Goal: Information Seeking & Learning: Find specific fact

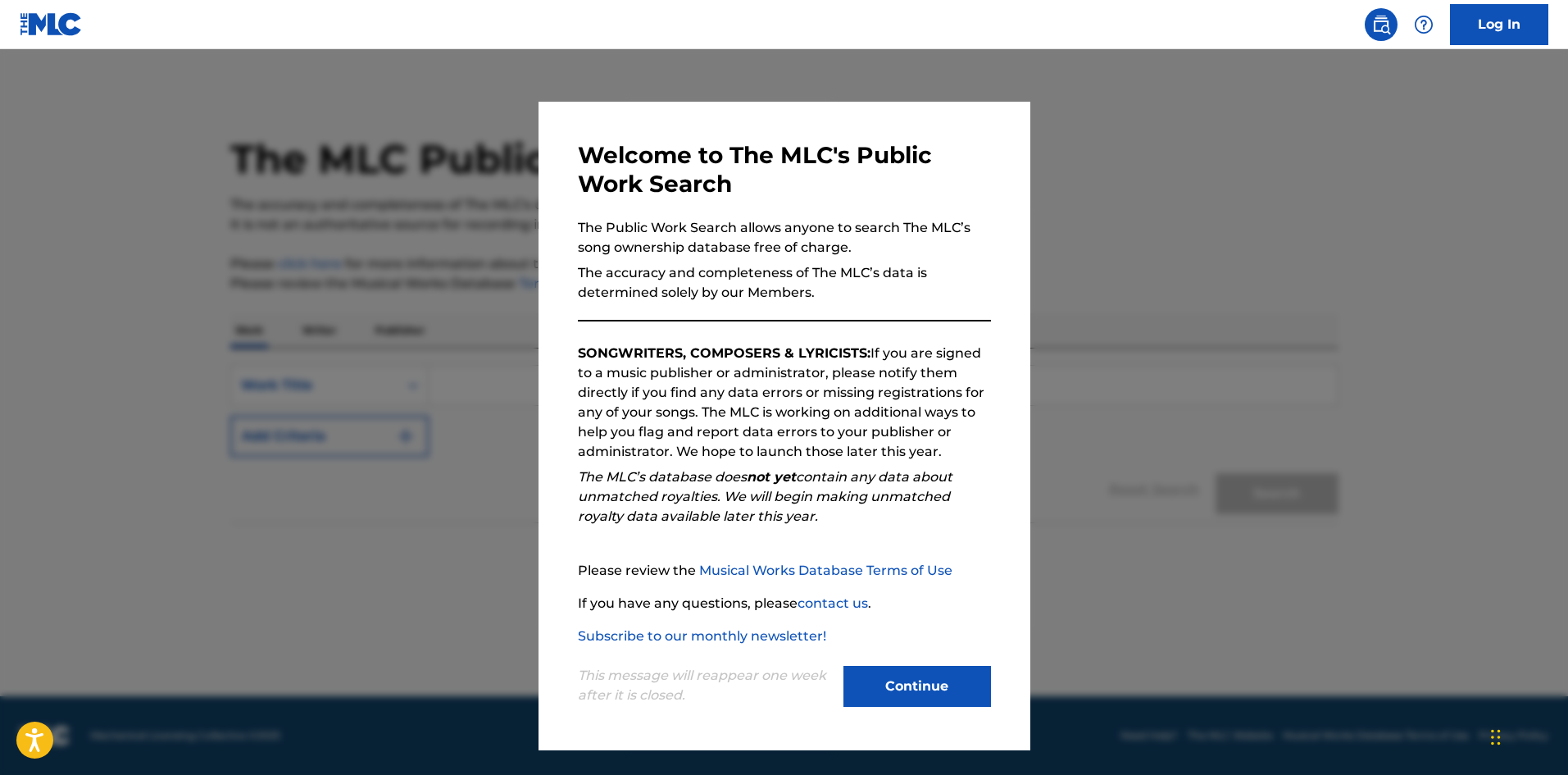
click at [950, 689] on button "Continue" at bounding box center [917, 685] width 147 height 41
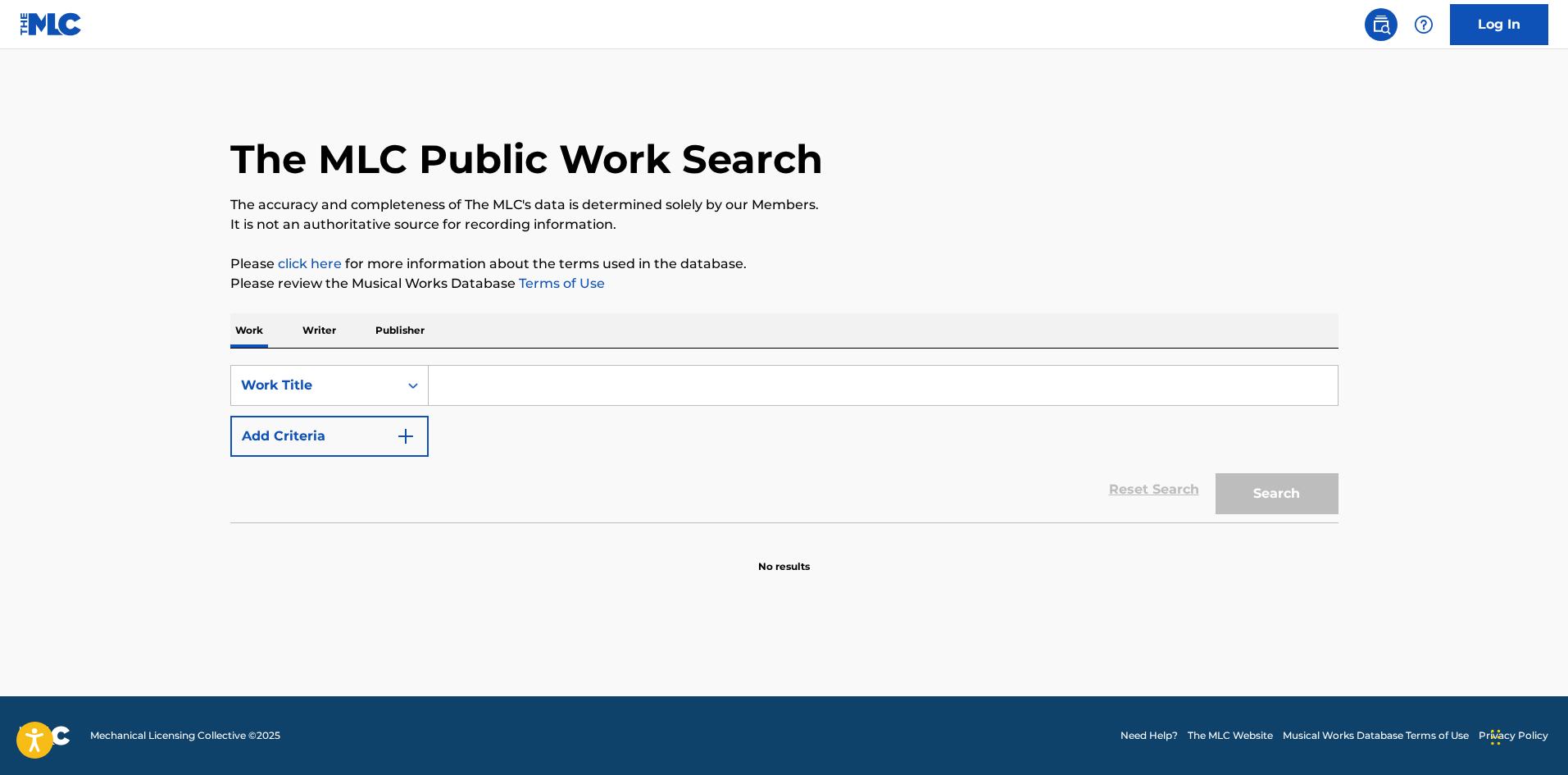
click at [501, 382] on input "Search Form" at bounding box center [882, 385] width 909 height 40
paste input "Garbage"
type input "Garbage"
click at [414, 441] on img "Search Form" at bounding box center [406, 436] width 20 height 20
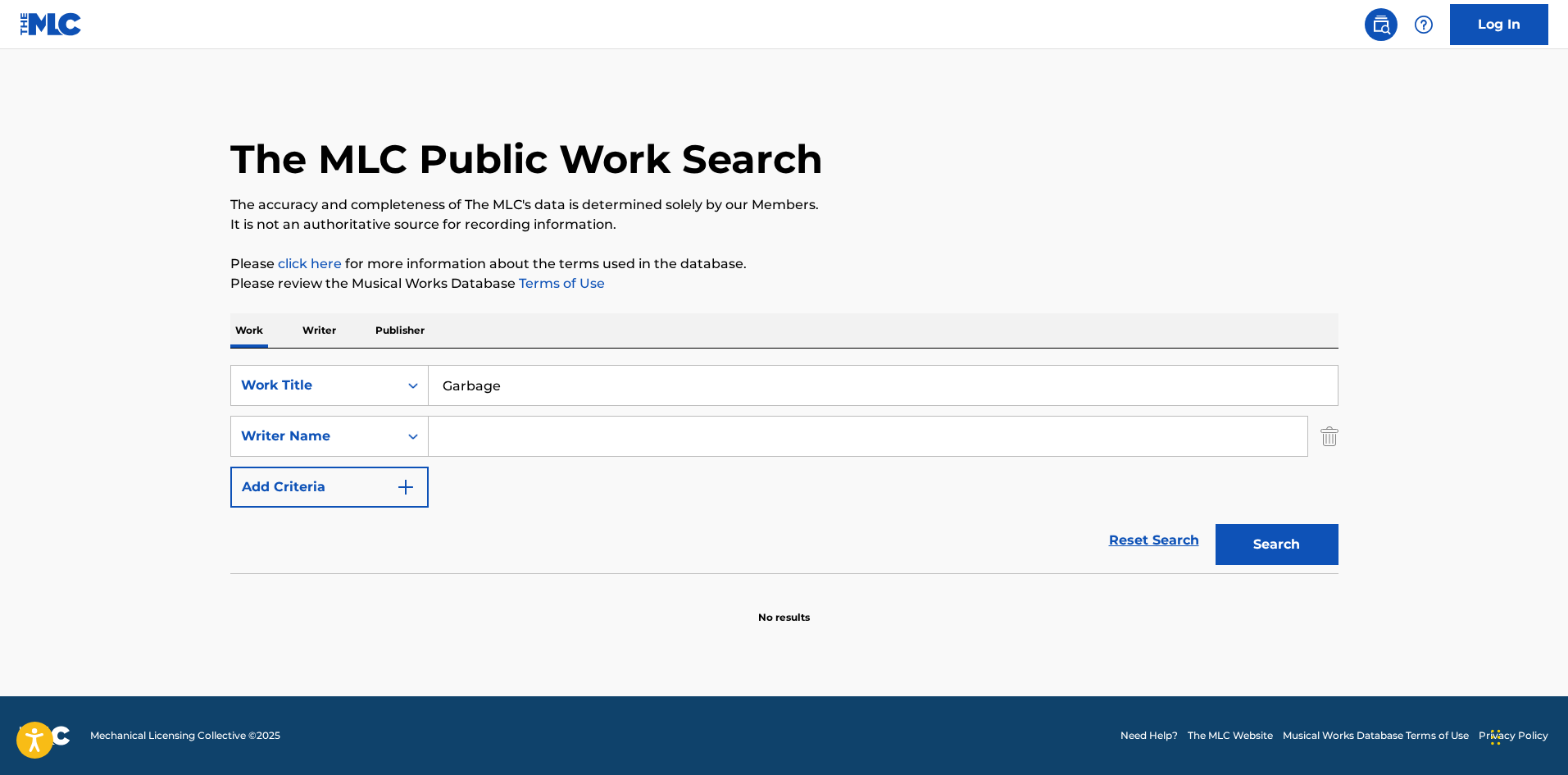
click at [480, 446] on input "Search Form" at bounding box center [867, 436] width 878 height 40
click at [1246, 546] on button "Search" at bounding box center [1276, 544] width 123 height 41
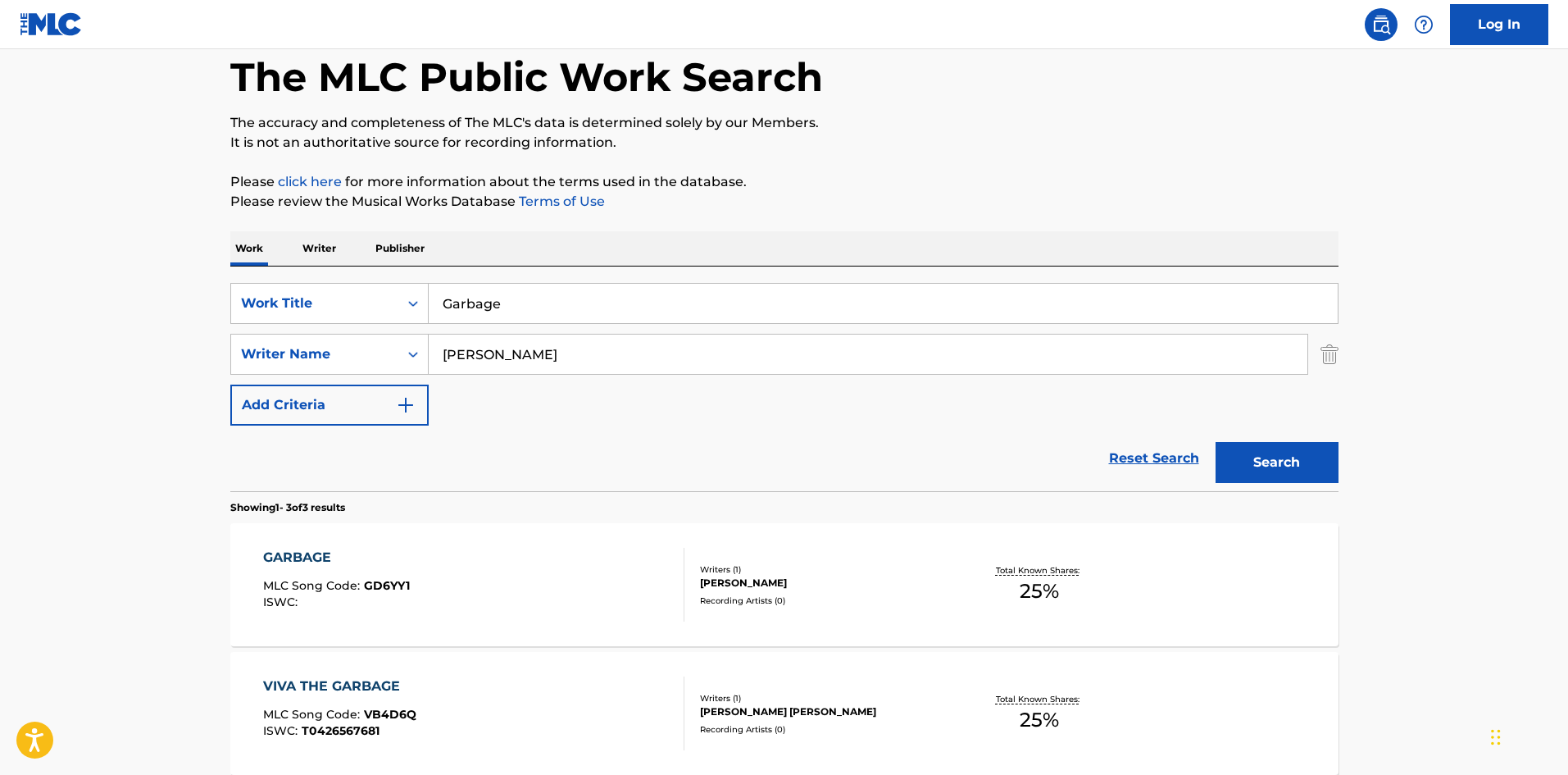
scroll to position [246, 0]
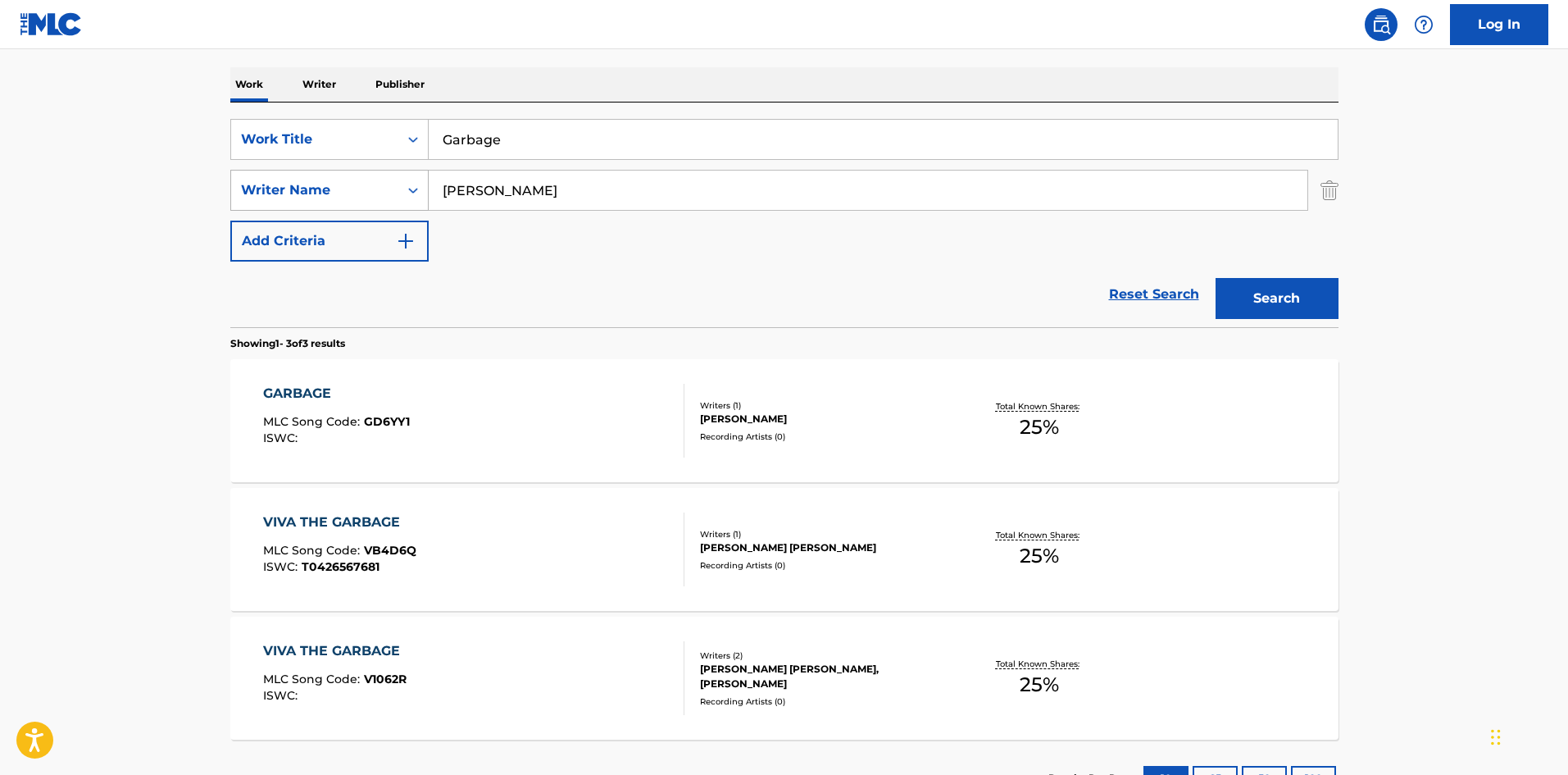
drag, startPoint x: 514, startPoint y: 190, endPoint x: 365, endPoint y: 191, distance: 149.0
click at [365, 191] on div "SearchWithCriteria23ef57bc-d6d3-44cd-b721-d356fc55bdd2 Writer Name [PERSON_NAME]" at bounding box center [784, 190] width 1108 height 41
paste input "[PERSON_NAME]"
click at [1254, 296] on button "Search" at bounding box center [1276, 297] width 123 height 41
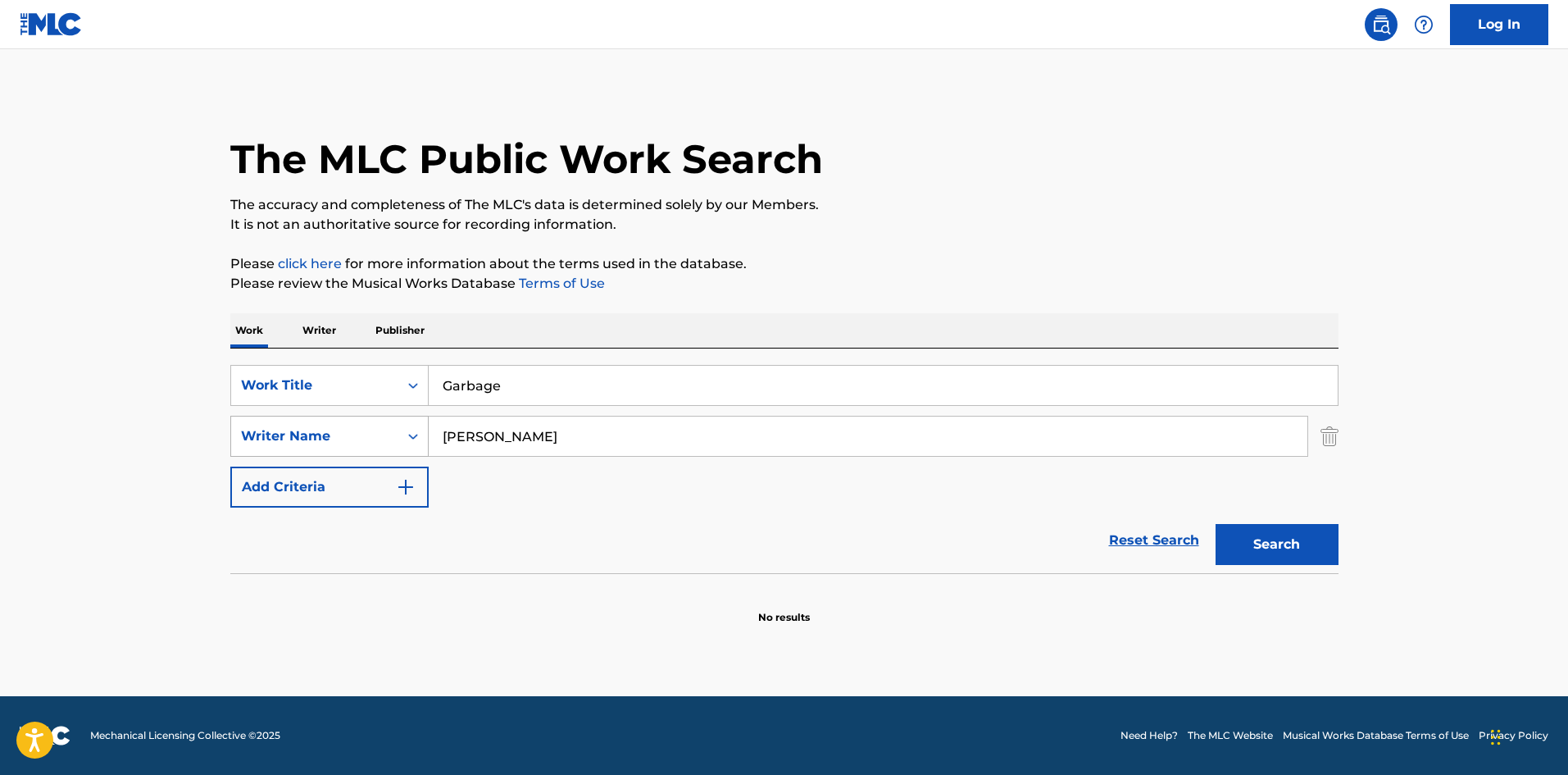
click at [385, 420] on div "SearchWithCriteria23ef57bc-d6d3-44cd-b721-d356fc55bdd2 Writer Name [PERSON_NAME]" at bounding box center [784, 435] width 1108 height 41
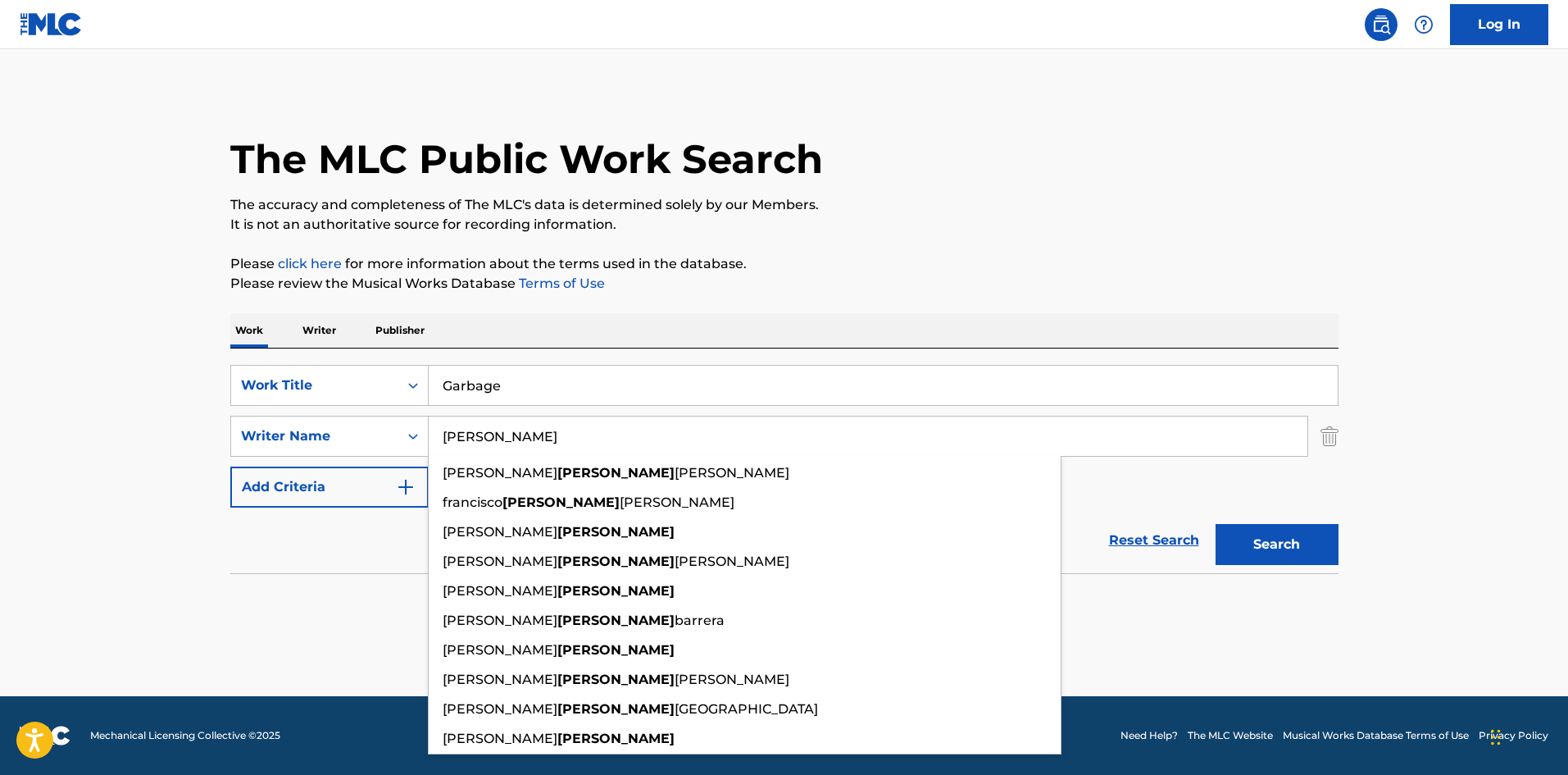
type input "[PERSON_NAME]"
drag, startPoint x: 998, startPoint y: 244, endPoint x: 1006, endPoint y: 263, distance: 20.6
click at [1000, 243] on div "The MLC Public Work Search The accuracy and completeness of The MLC's data is d…" at bounding box center [784, 358] width 1147 height 534
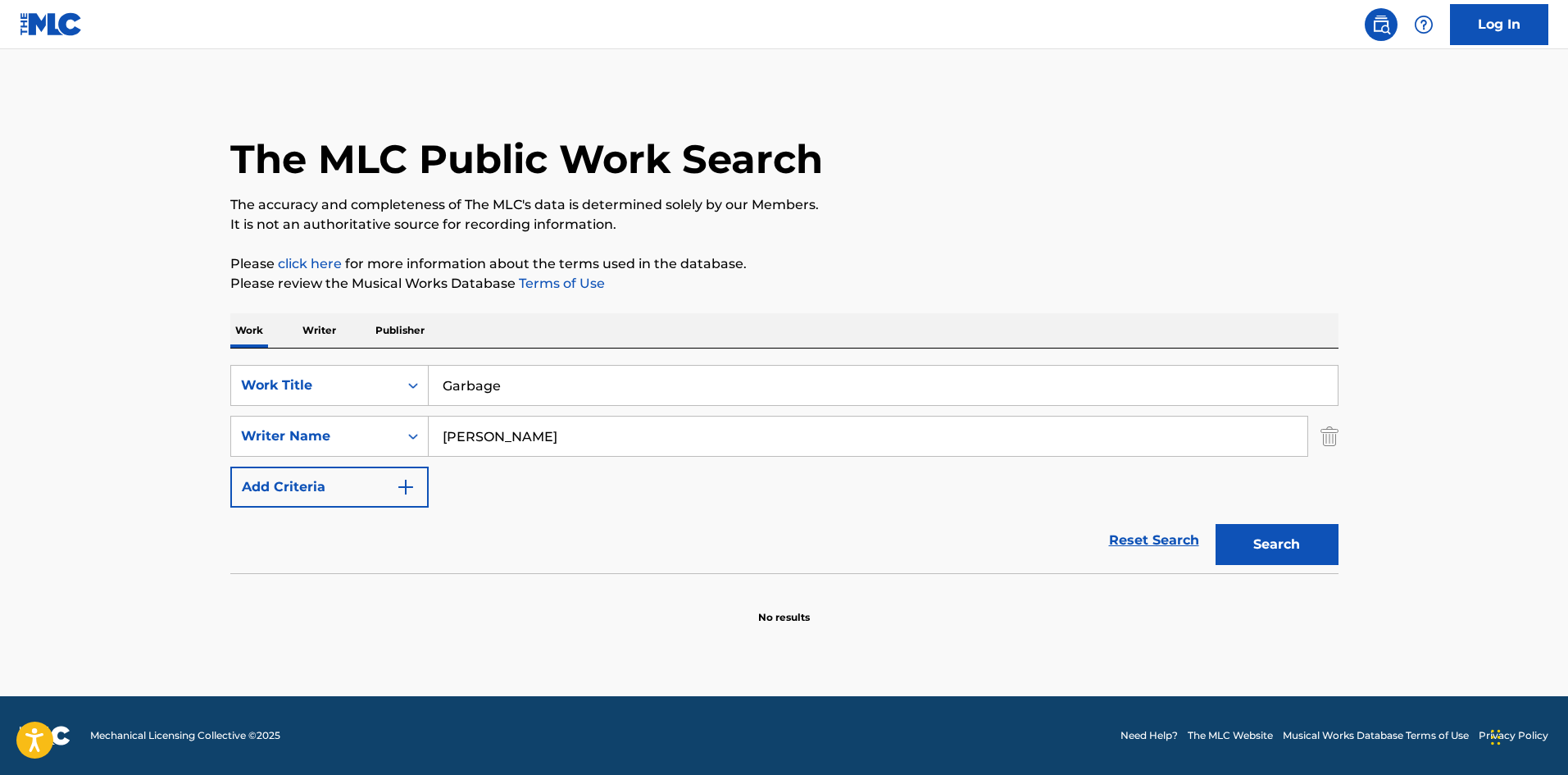
click at [1270, 543] on button "Search" at bounding box center [1276, 544] width 123 height 41
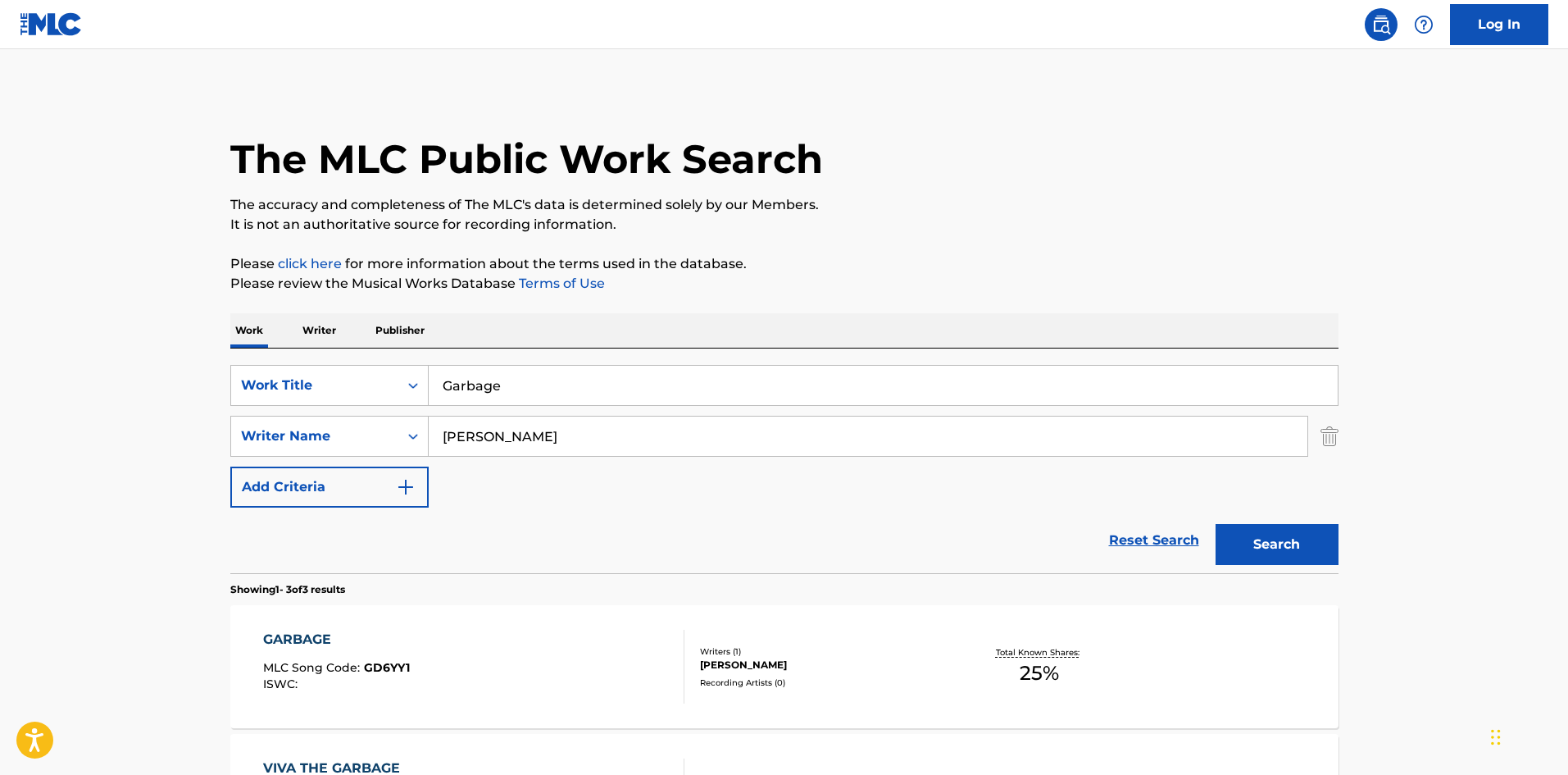
click at [884, 673] on div "Writers ( 1 ) [PERSON_NAME] Recording Artists ( 0 )" at bounding box center [815, 667] width 263 height 43
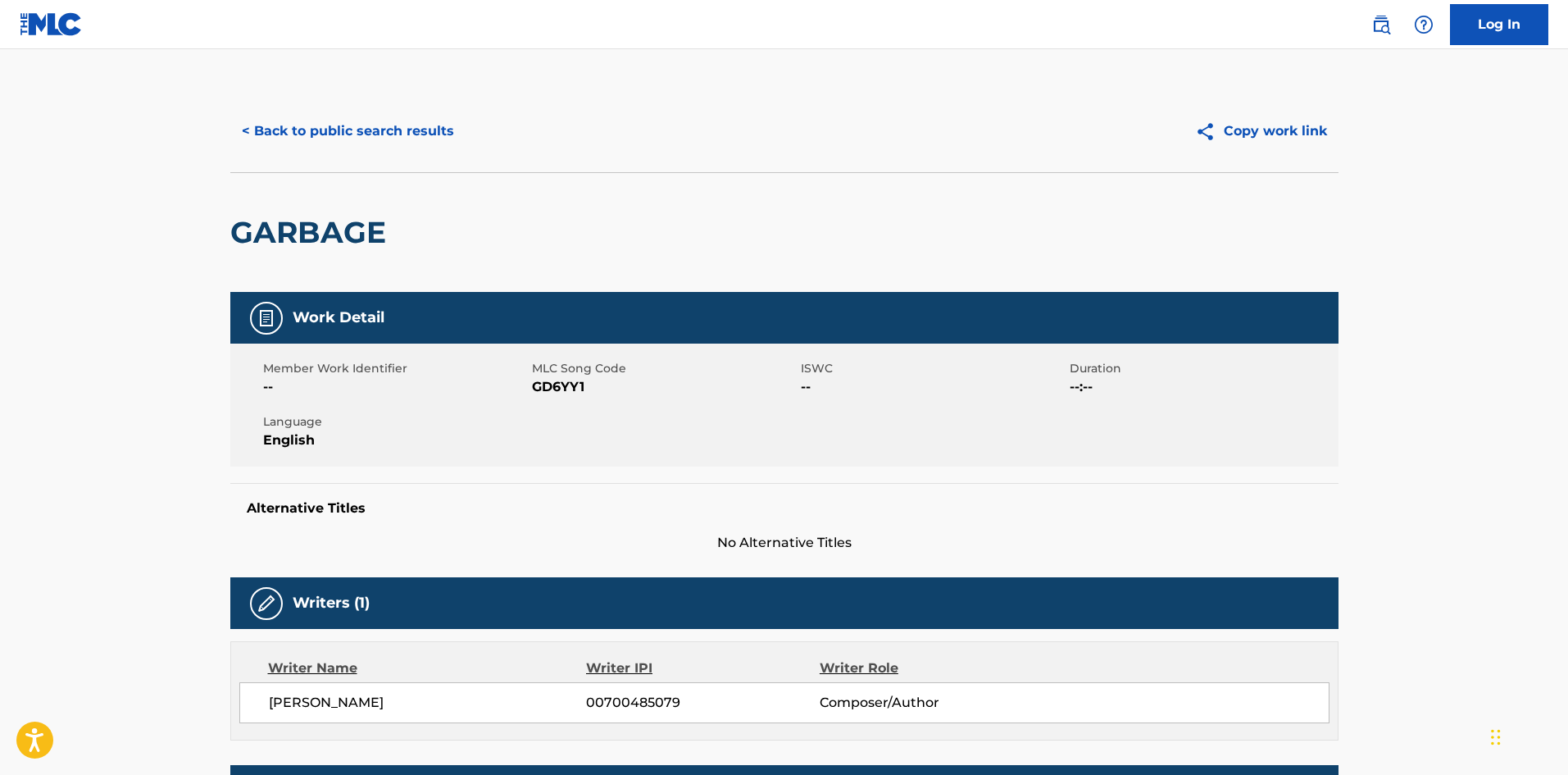
click at [568, 386] on span "GD6YY1" at bounding box center [664, 387] width 265 height 20
copy span "GD6YY1"
drag, startPoint x: 243, startPoint y: 225, endPoint x: 383, endPoint y: 223, distance: 140.0
click at [383, 223] on h2 "GARBAGE" at bounding box center [312, 232] width 164 height 37
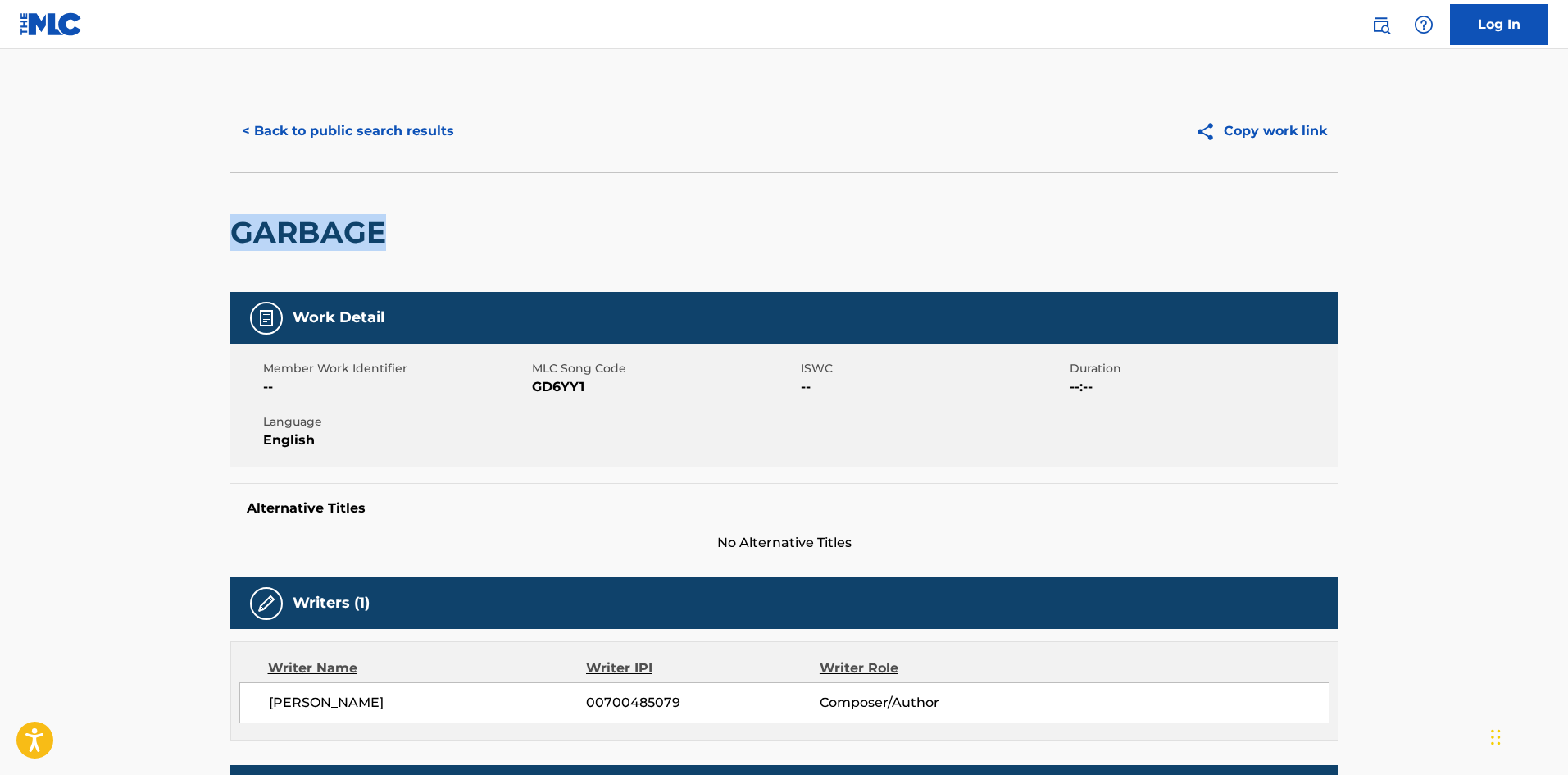
copy h2 "GARBAGE"
click at [320, 135] on button "< Back to public search results" at bounding box center [347, 130] width 235 height 41
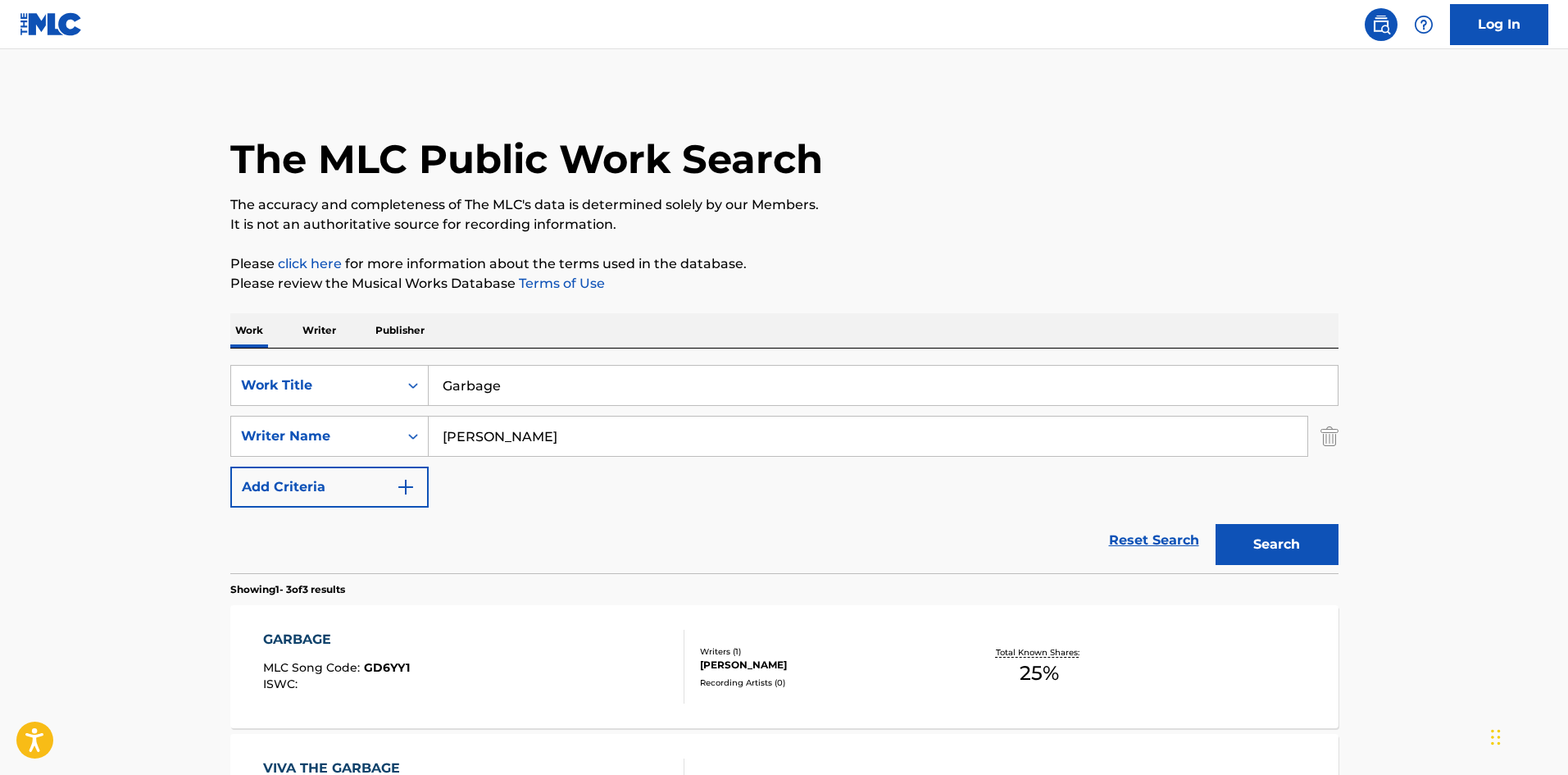
drag, startPoint x: 512, startPoint y: 383, endPoint x: 363, endPoint y: 354, distance: 151.8
click at [363, 354] on div "SearchWithCriteria02559d41-23cd-4803-afdc-17e39da6897b Work Title Garbage Searc…" at bounding box center [784, 461] width 1108 height 225
paste input "Better Than Ever"
click at [1279, 552] on button "Search" at bounding box center [1276, 544] width 123 height 41
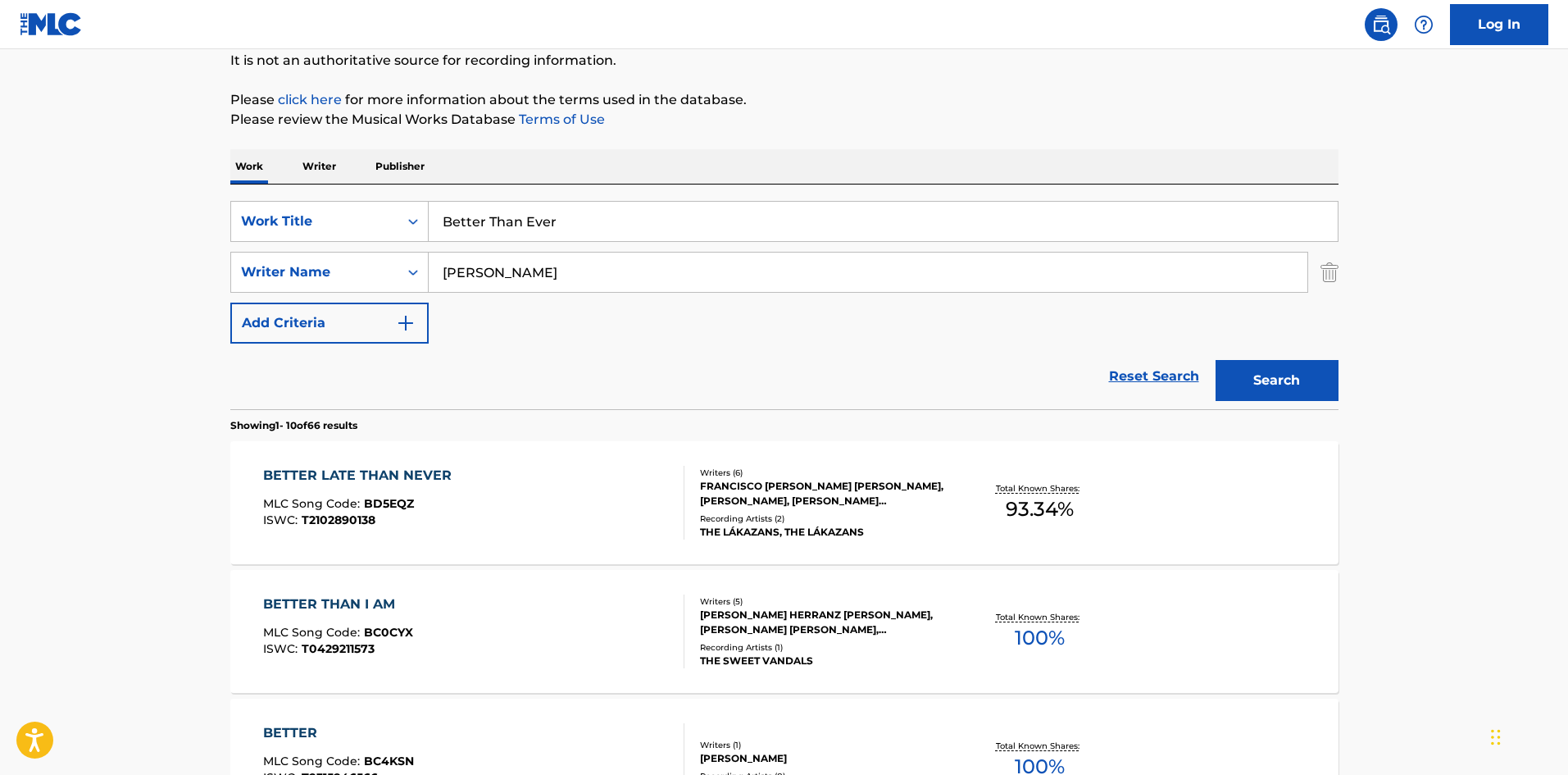
scroll to position [246, 0]
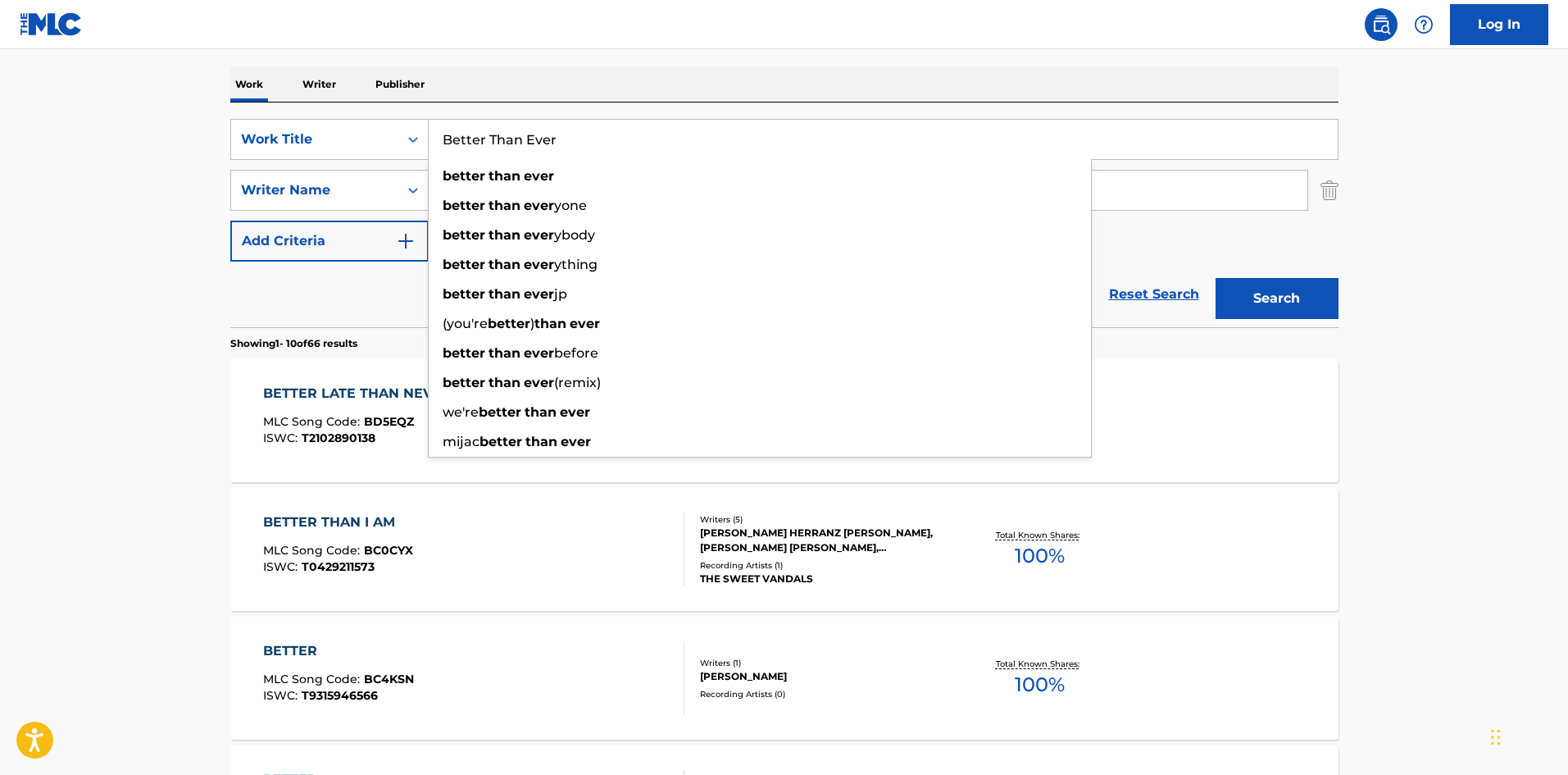
drag, startPoint x: 583, startPoint y: 141, endPoint x: 292, endPoint y: 98, distance: 294.2
paste input "Pathetic"
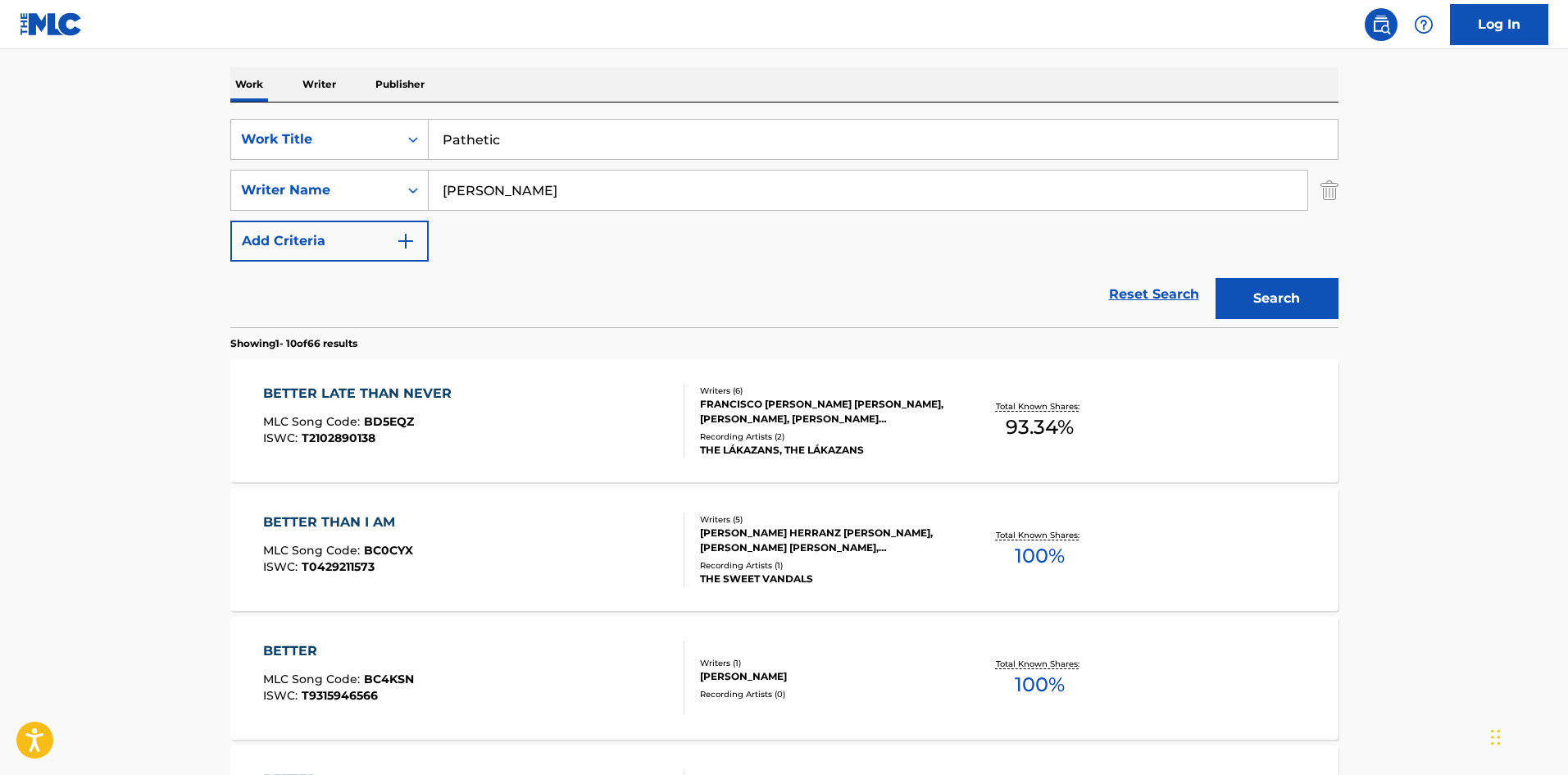
drag, startPoint x: 1069, startPoint y: 65, endPoint x: 1038, endPoint y: 172, distance: 111.4
click at [1069, 66] on div "The MLC Public Work Search The accuracy and completeness of The MLC's data is d…" at bounding box center [784, 784] width 1147 height 1880
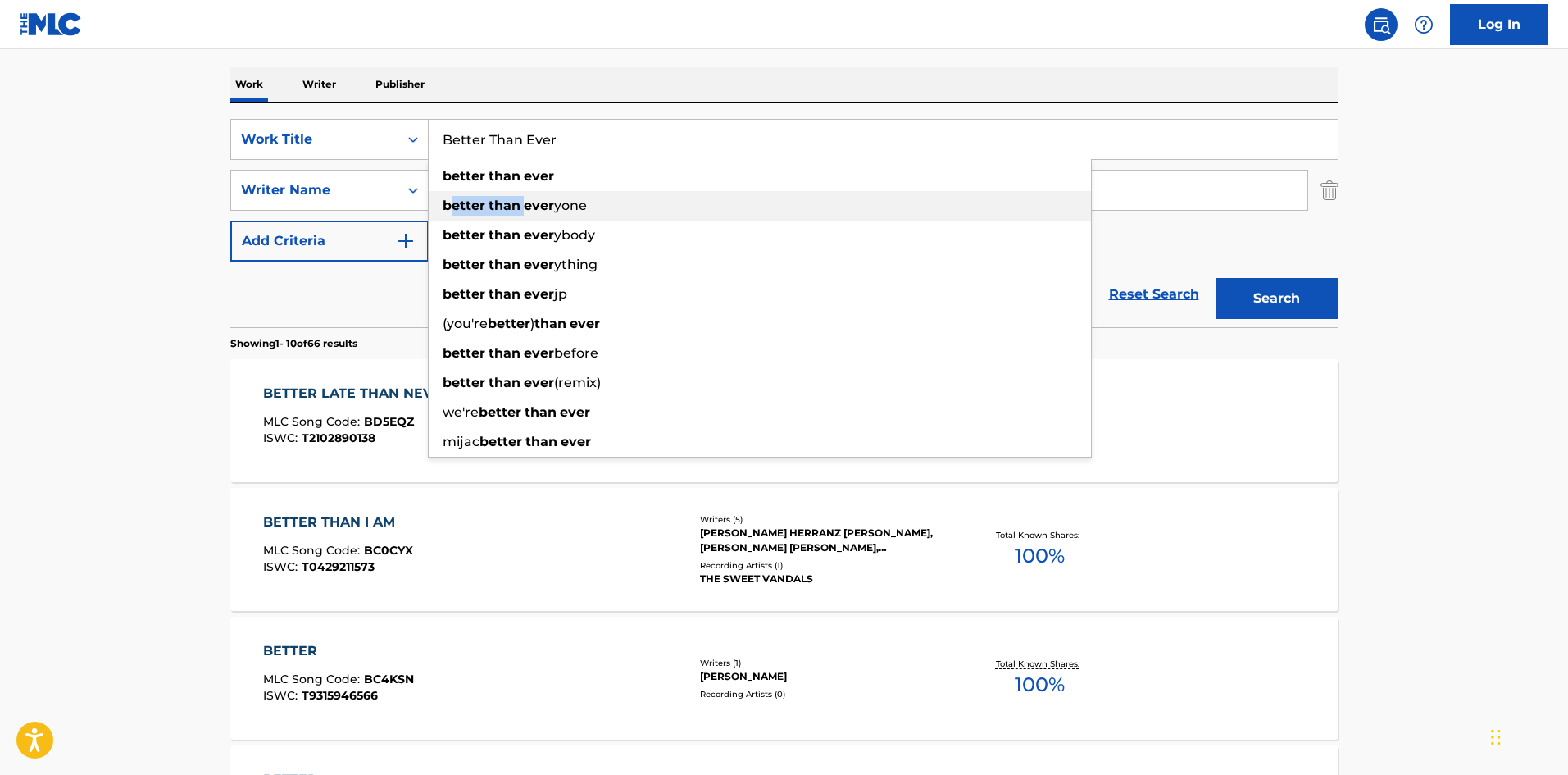
drag, startPoint x: 458, startPoint y: 194, endPoint x: 446, endPoint y: 194, distance: 12.0
click at [444, 194] on div "better than ever yone" at bounding box center [759, 205] width 662 height 29
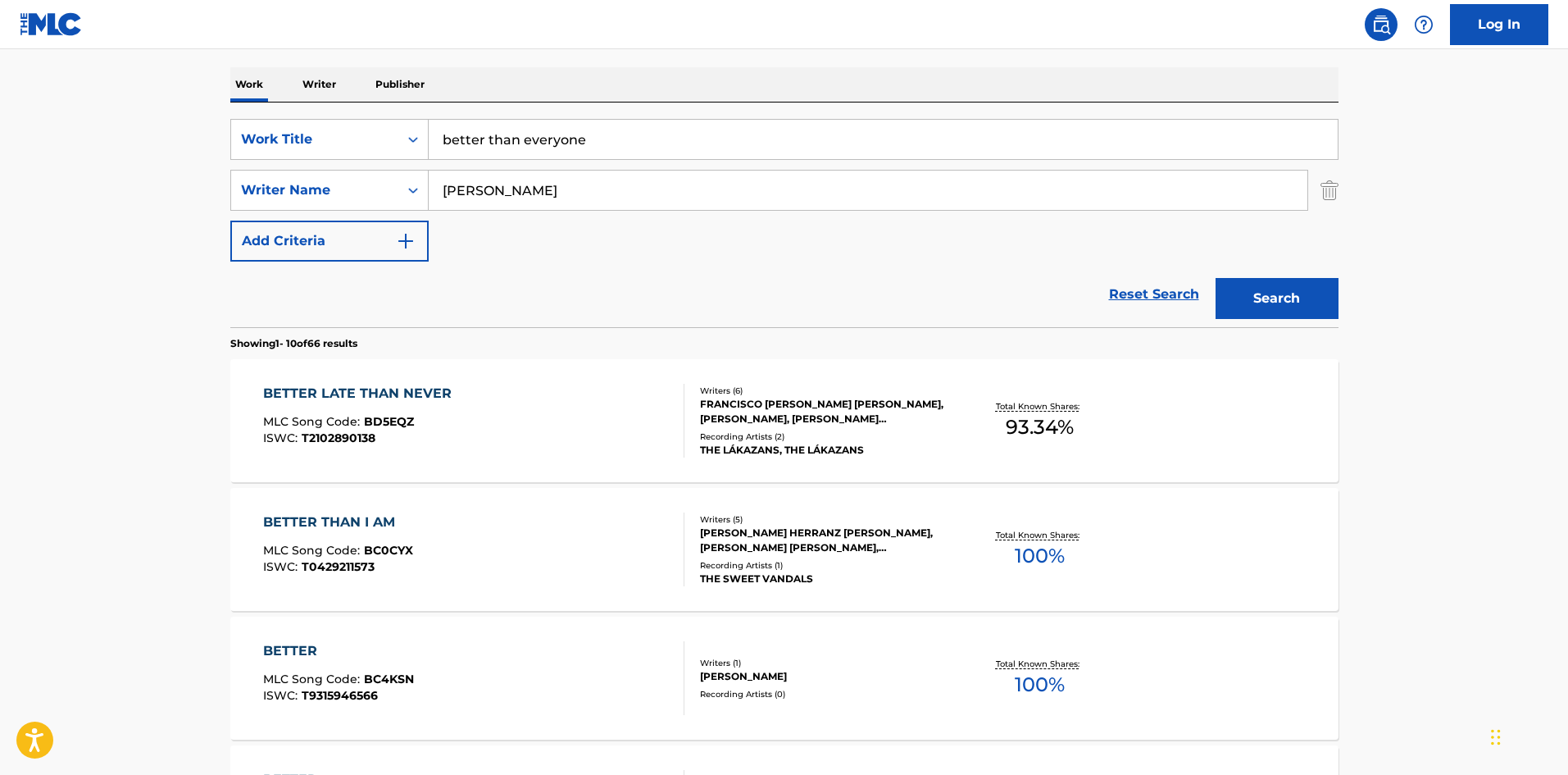
click at [626, 74] on div "Work Writer Publisher" at bounding box center [784, 84] width 1108 height 34
paste input "Better Than Ever"
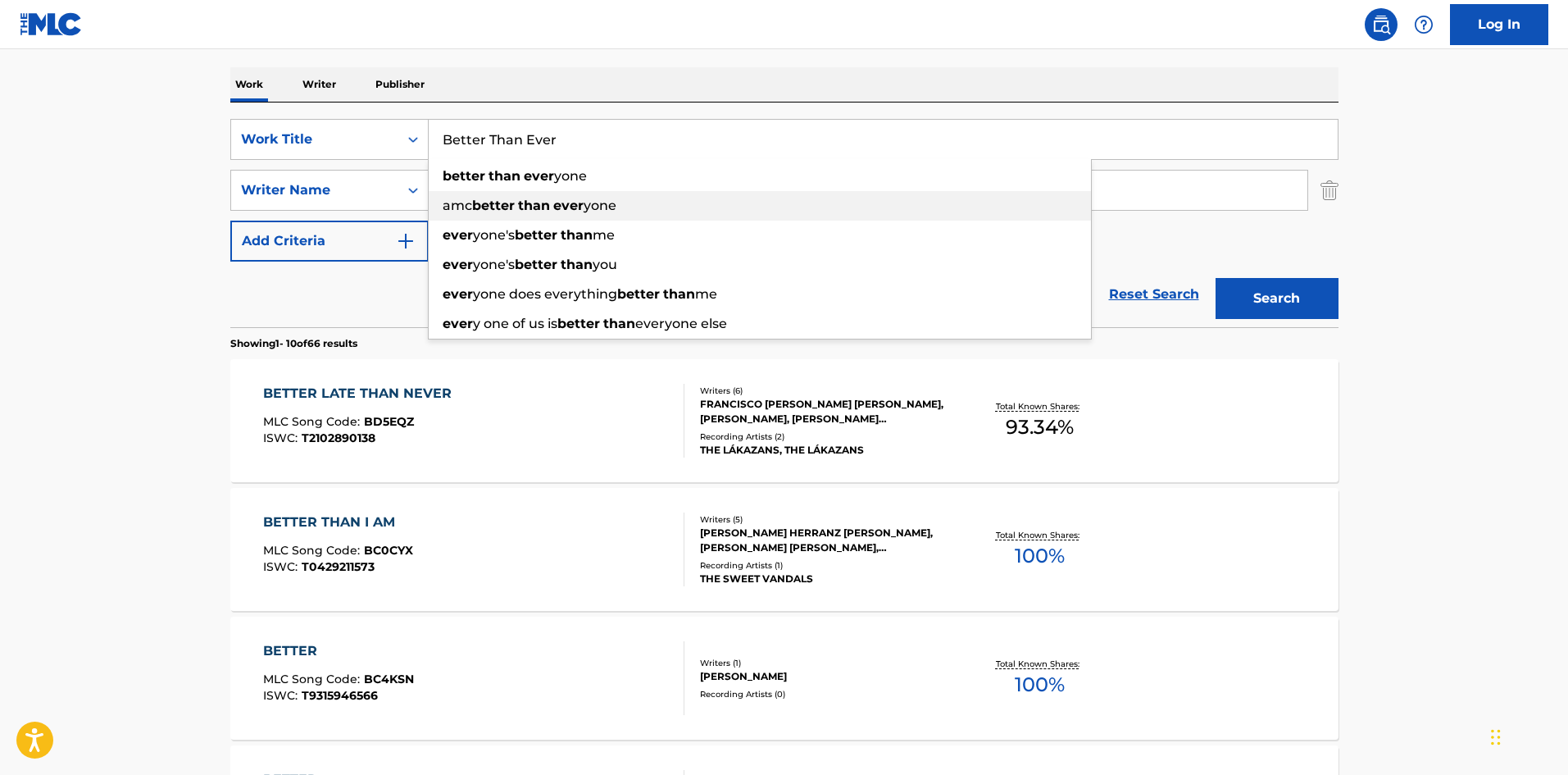
click at [469, 191] on div "amc better than ever yone" at bounding box center [759, 205] width 662 height 29
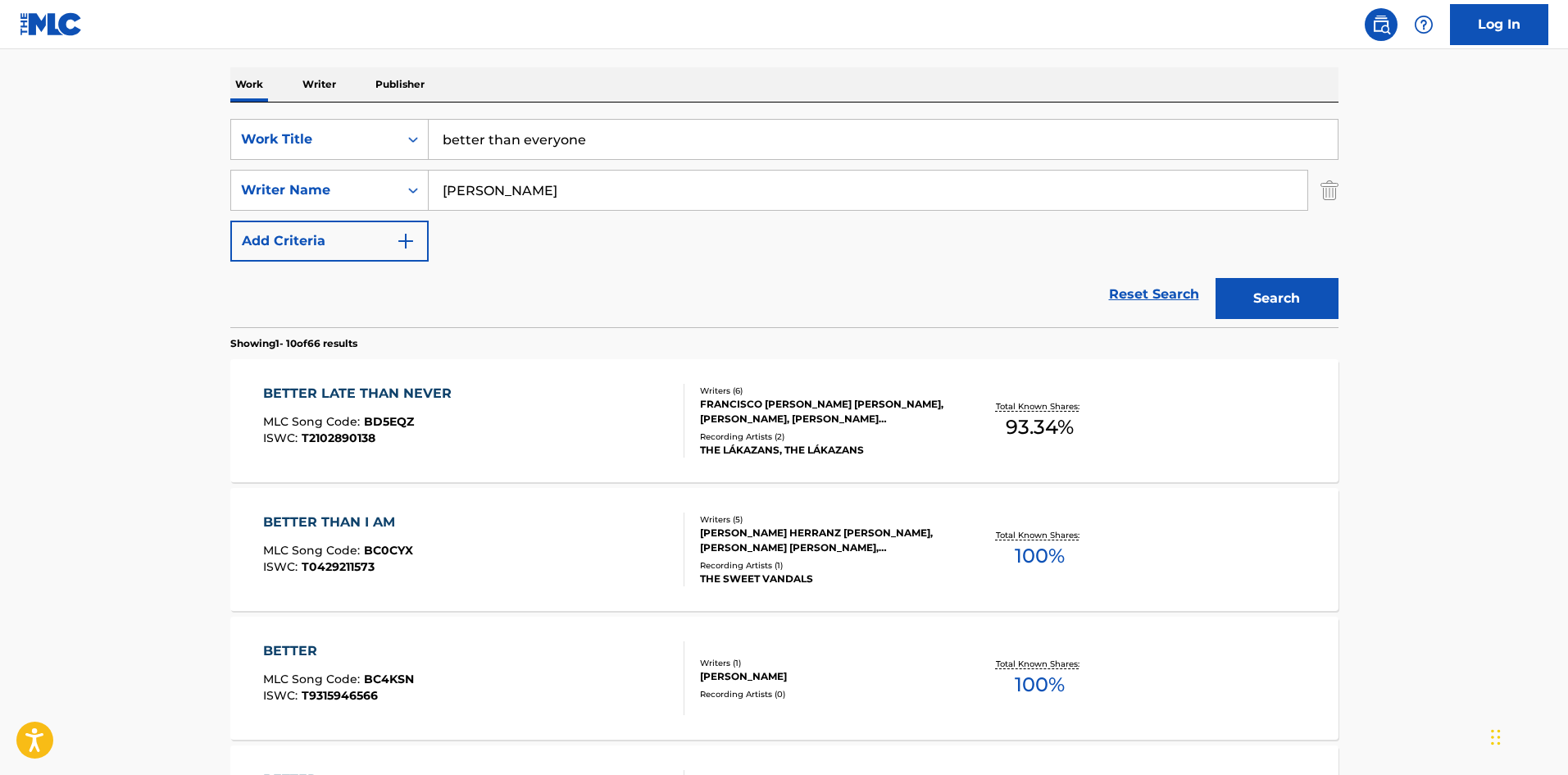
click at [204, 76] on main "The MLC Public Work Search The accuracy and completeness of The MLC's data is d…" at bounding box center [784, 768] width 1568 height 1930
paste input "Better Than Ever"
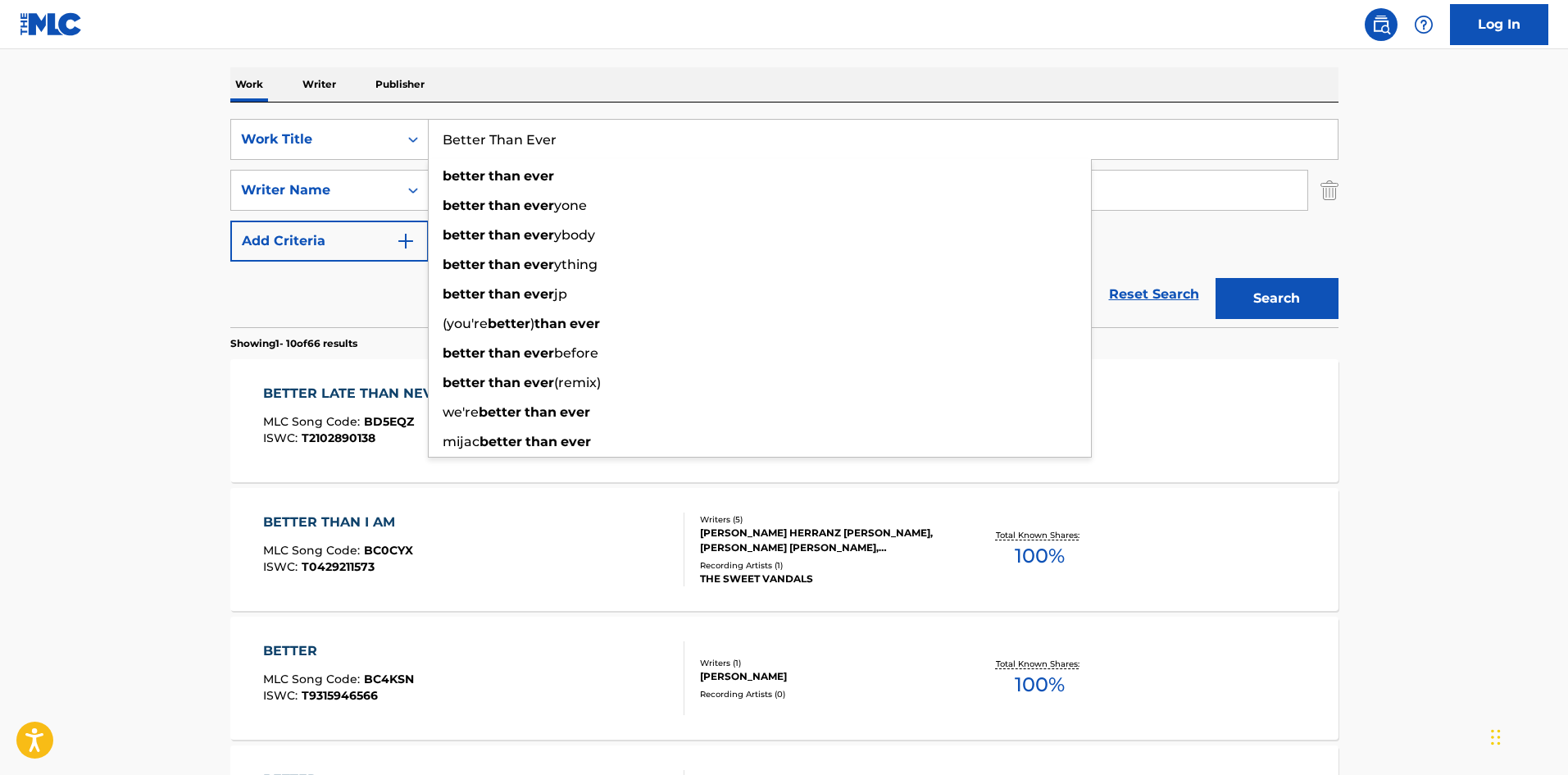
type input "Better Than Ever"
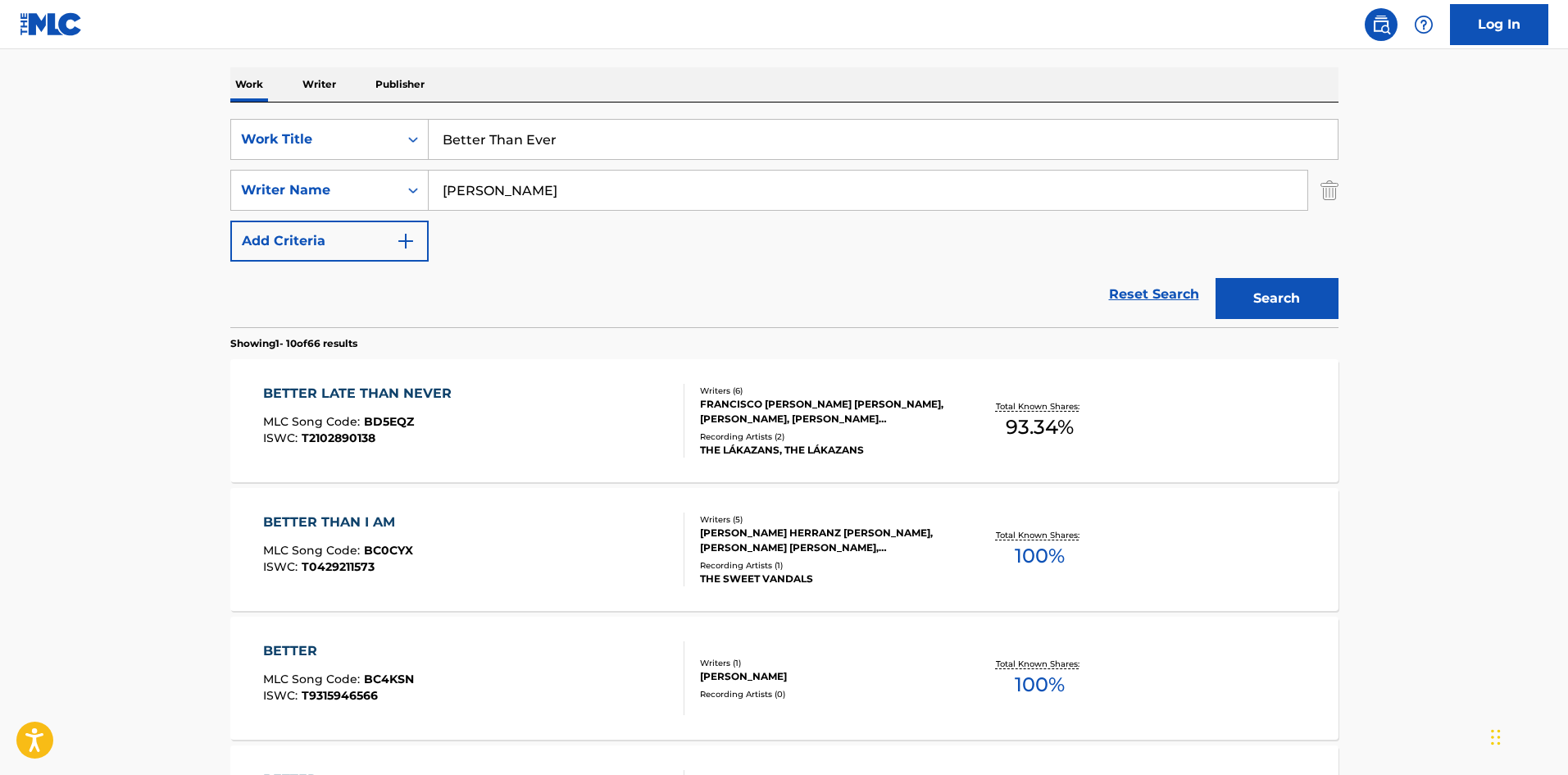
click at [576, 68] on div "Work Writer Publisher" at bounding box center [784, 84] width 1108 height 34
drag, startPoint x: 490, startPoint y: 186, endPoint x: 323, endPoint y: 177, distance: 167.2
click at [321, 177] on div "SearchWithCriteria23ef57bc-d6d3-44cd-b721-d356fc55bdd2 Writer Name [PERSON_NAME]" at bounding box center [784, 190] width 1108 height 41
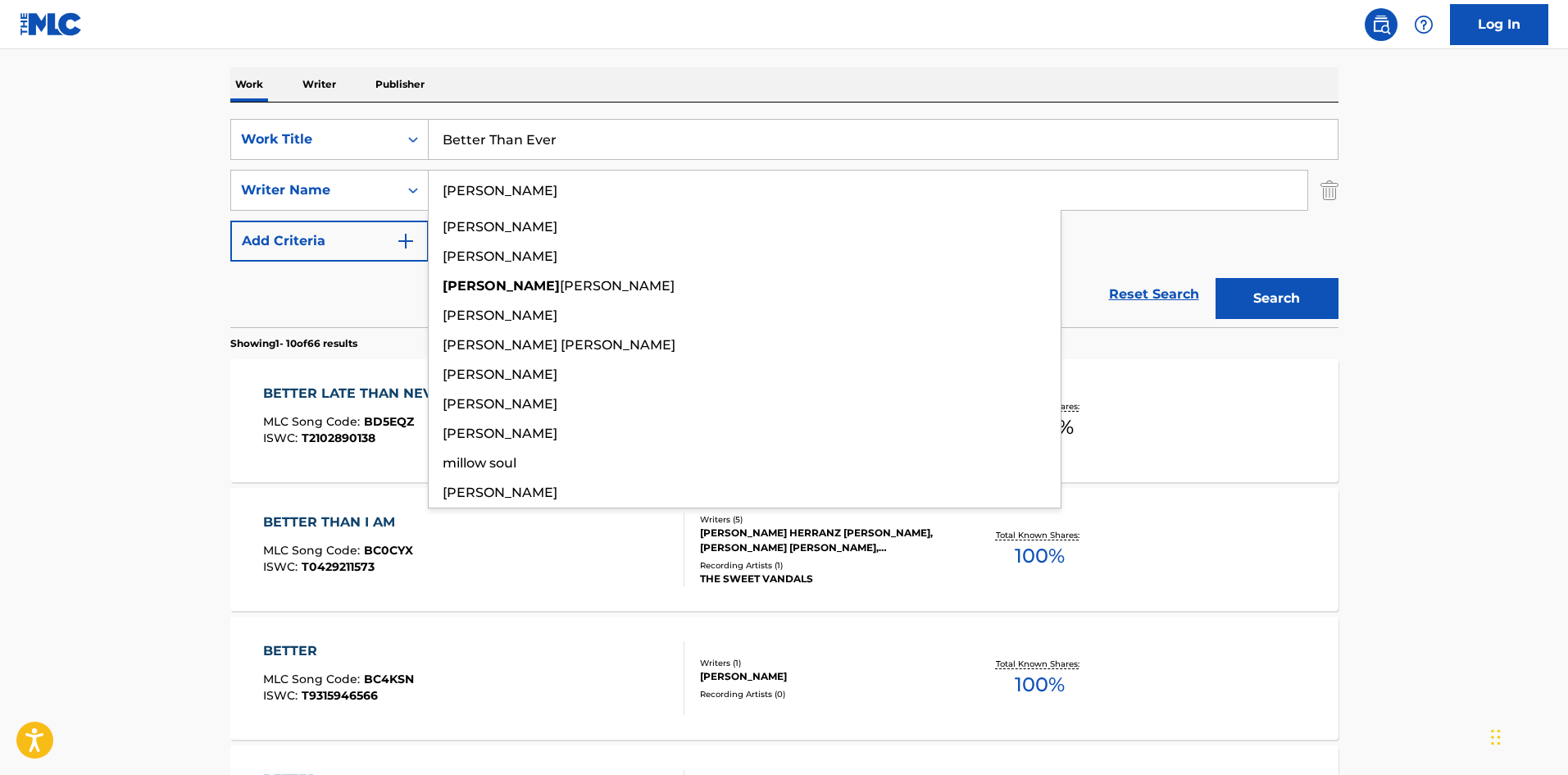
click at [1215, 278] on button "Search" at bounding box center [1276, 297] width 123 height 41
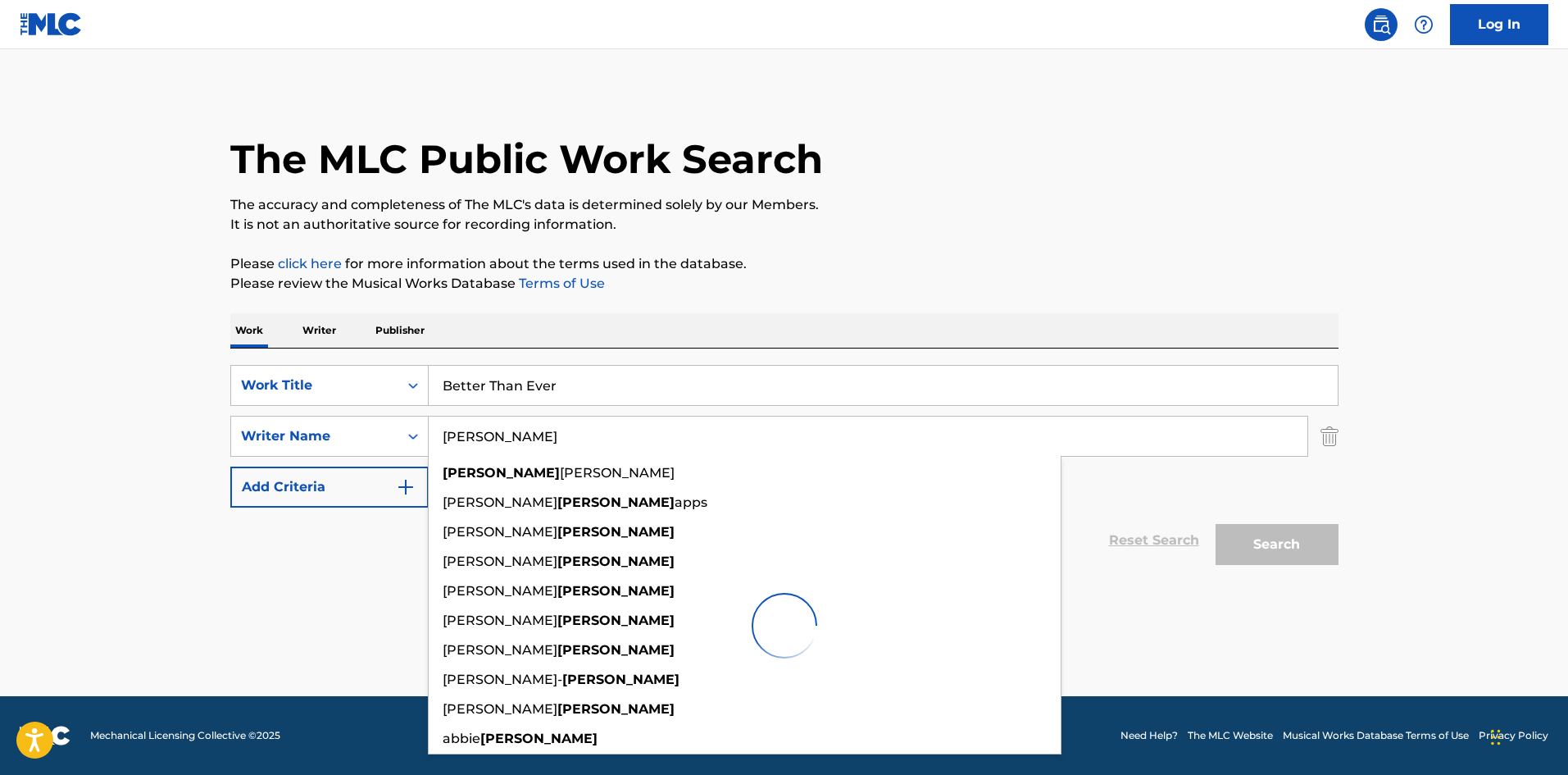
scroll to position [0, 0]
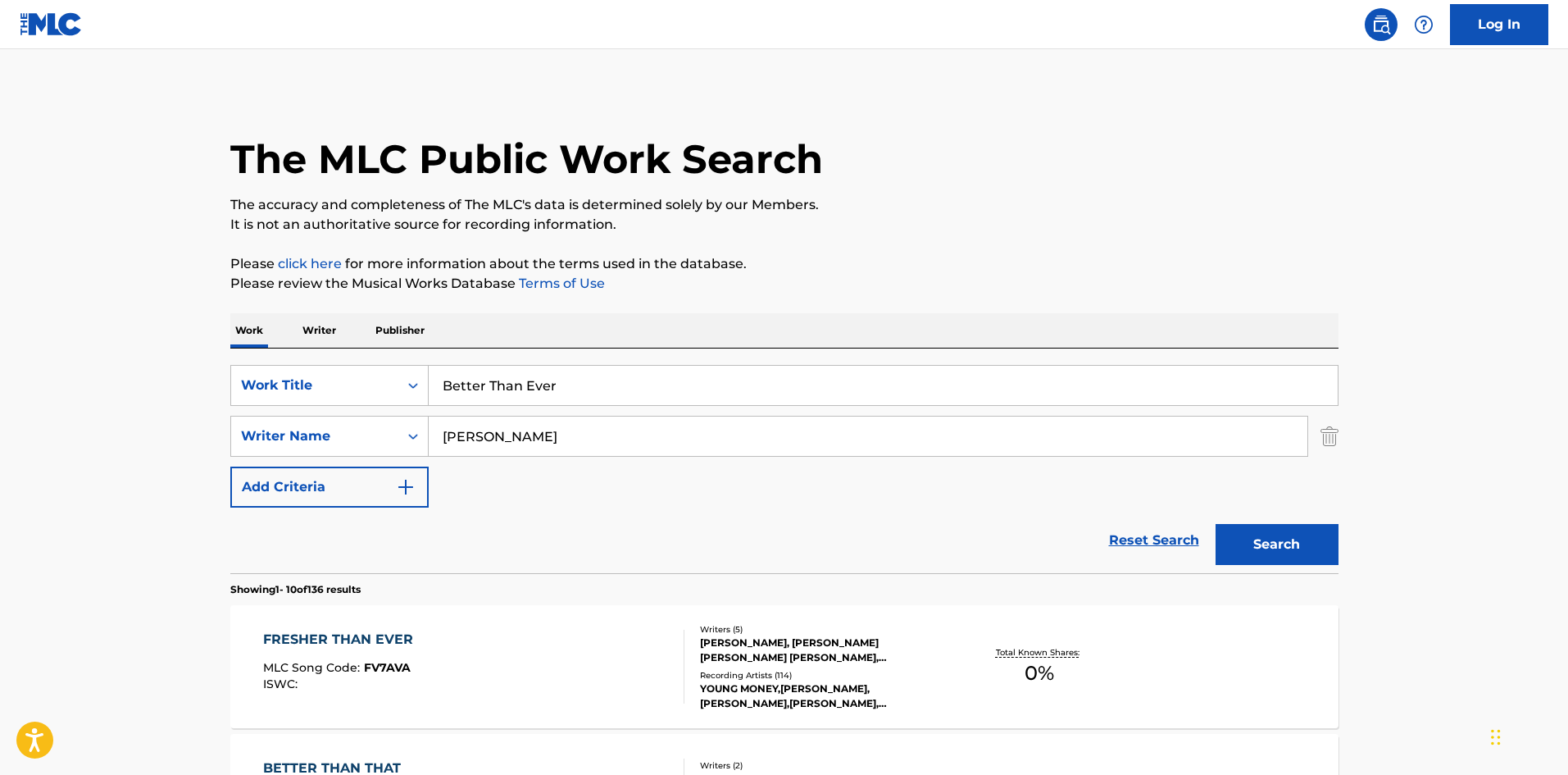
click at [1262, 266] on p "Please click here for more information about the terms used in the database." at bounding box center [784, 263] width 1108 height 20
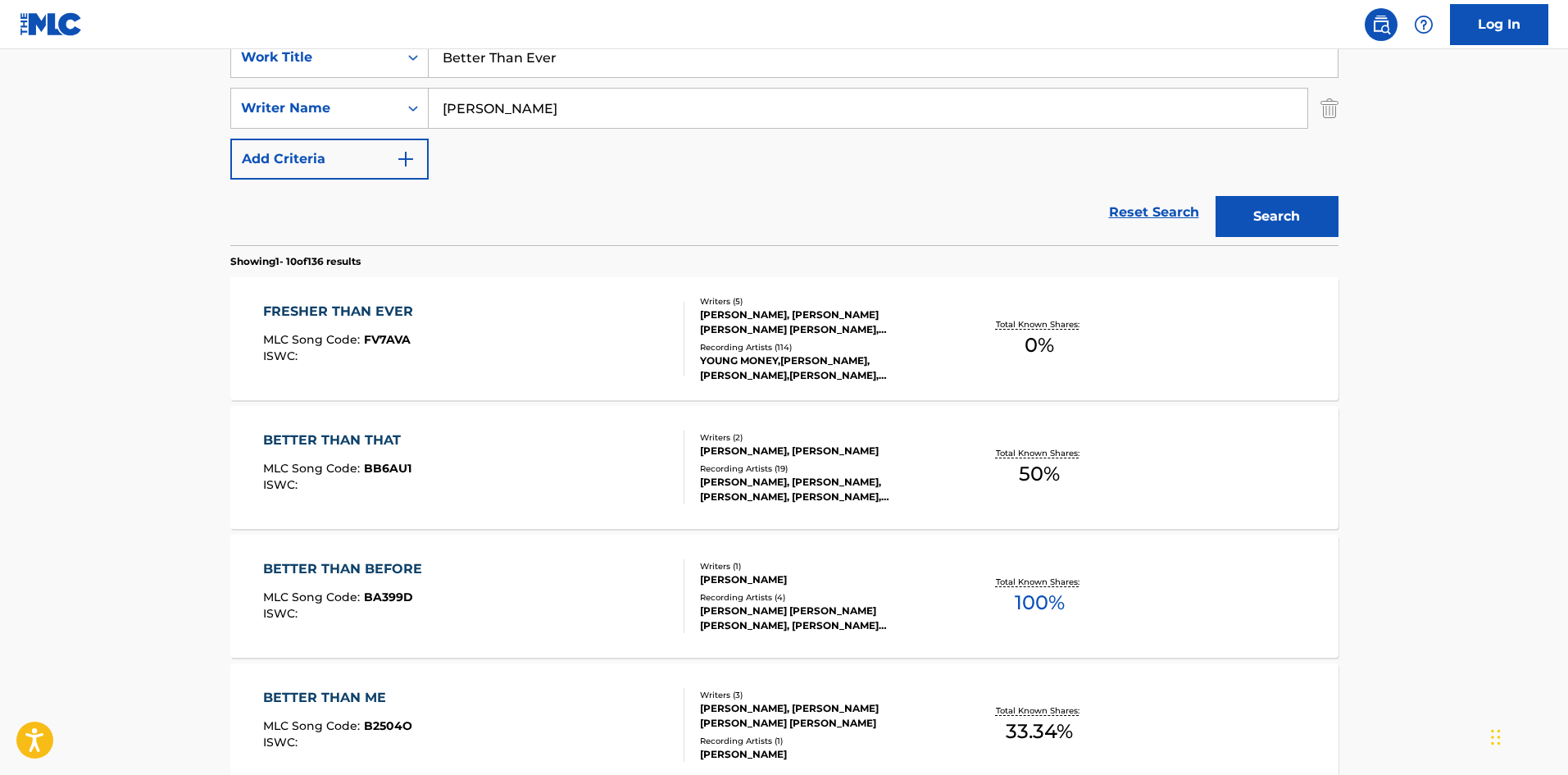
scroll to position [246, 0]
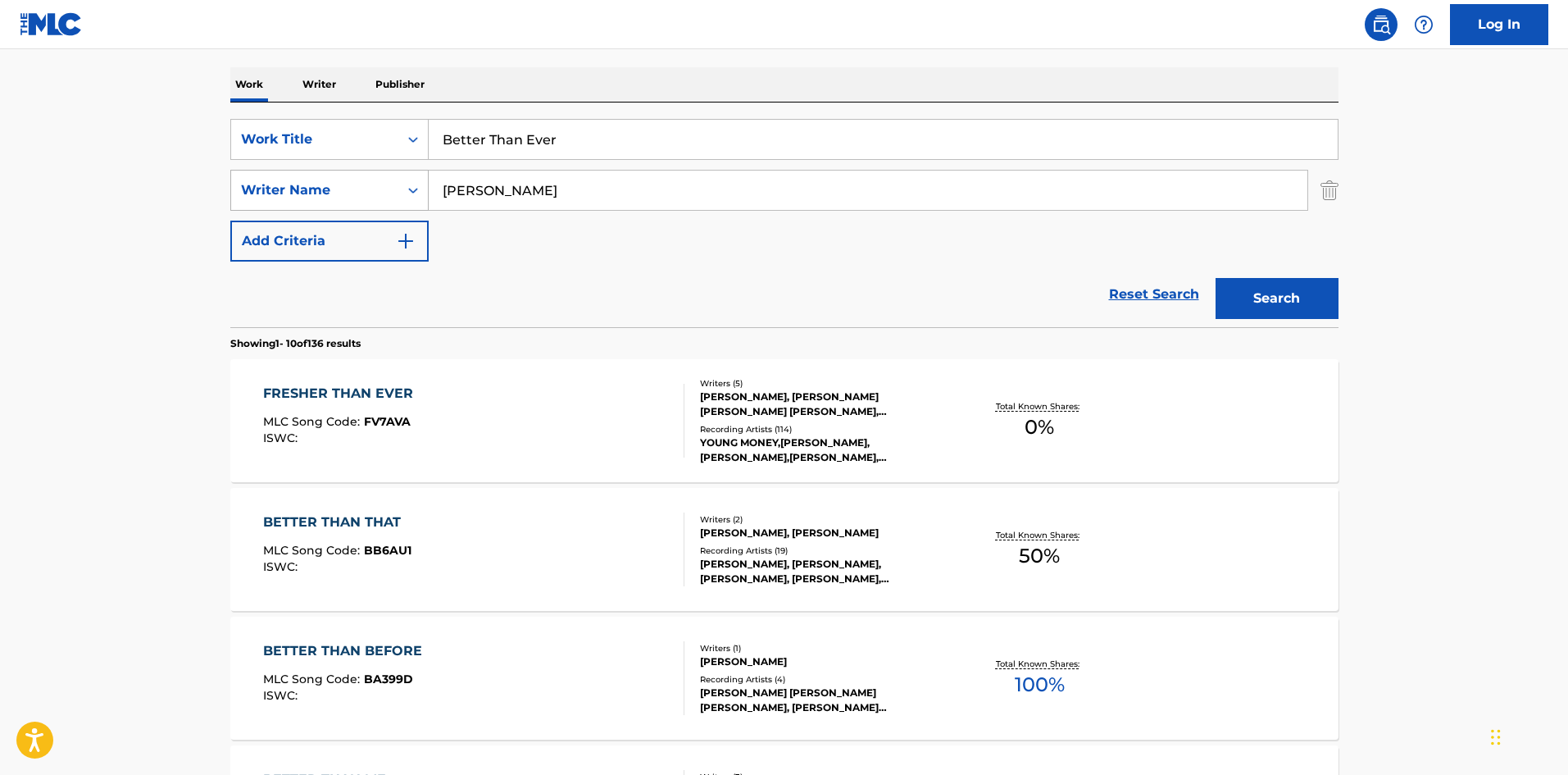
drag, startPoint x: 484, startPoint y: 173, endPoint x: 375, endPoint y: 193, distance: 110.8
click at [375, 193] on div "SearchWithCriteria23ef57bc-d6d3-44cd-b721-d356fc55bdd2 Writer Name [PERSON_NAME]" at bounding box center [784, 190] width 1108 height 41
paste input "Gros"
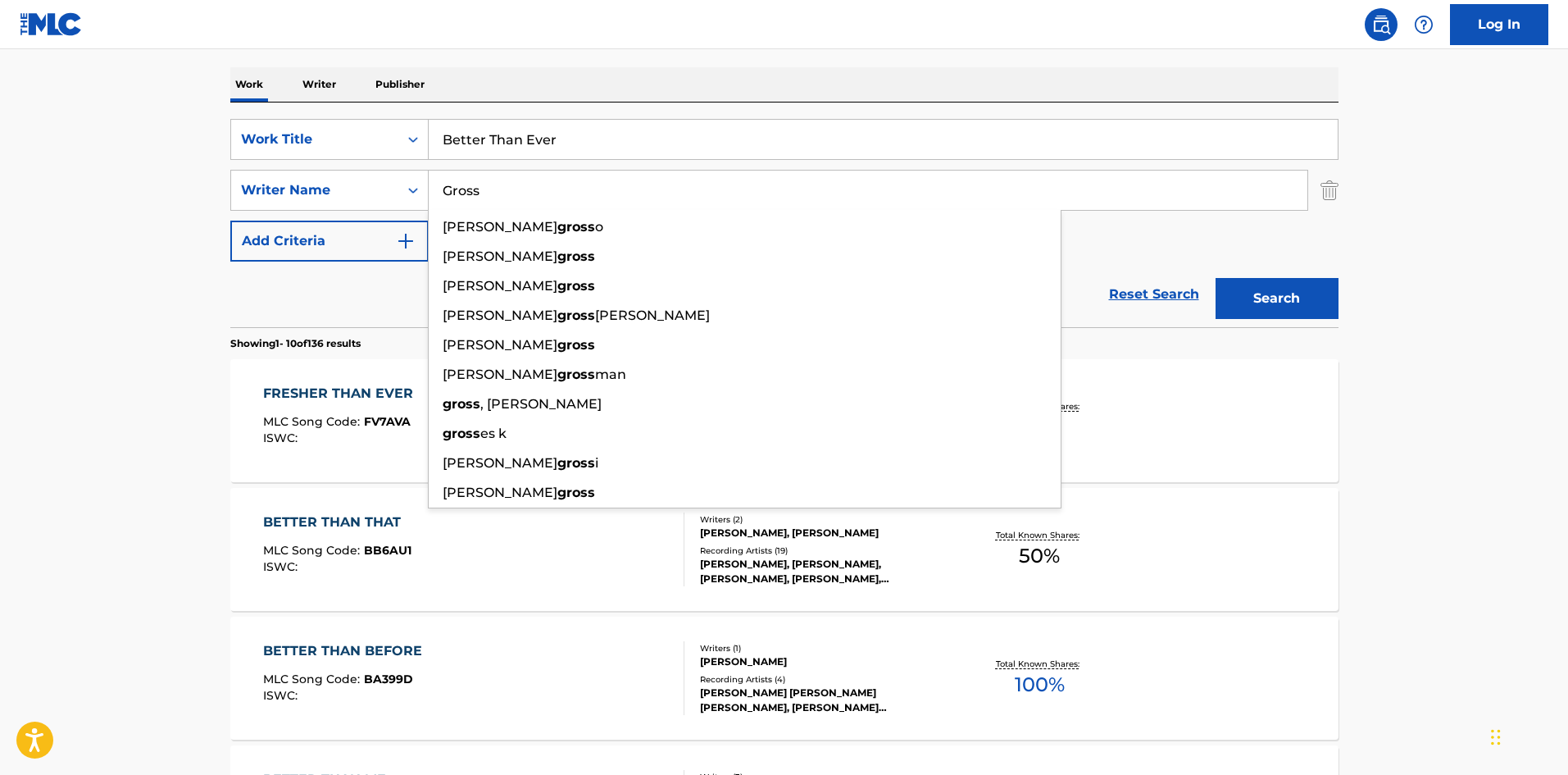
type input "Gross"
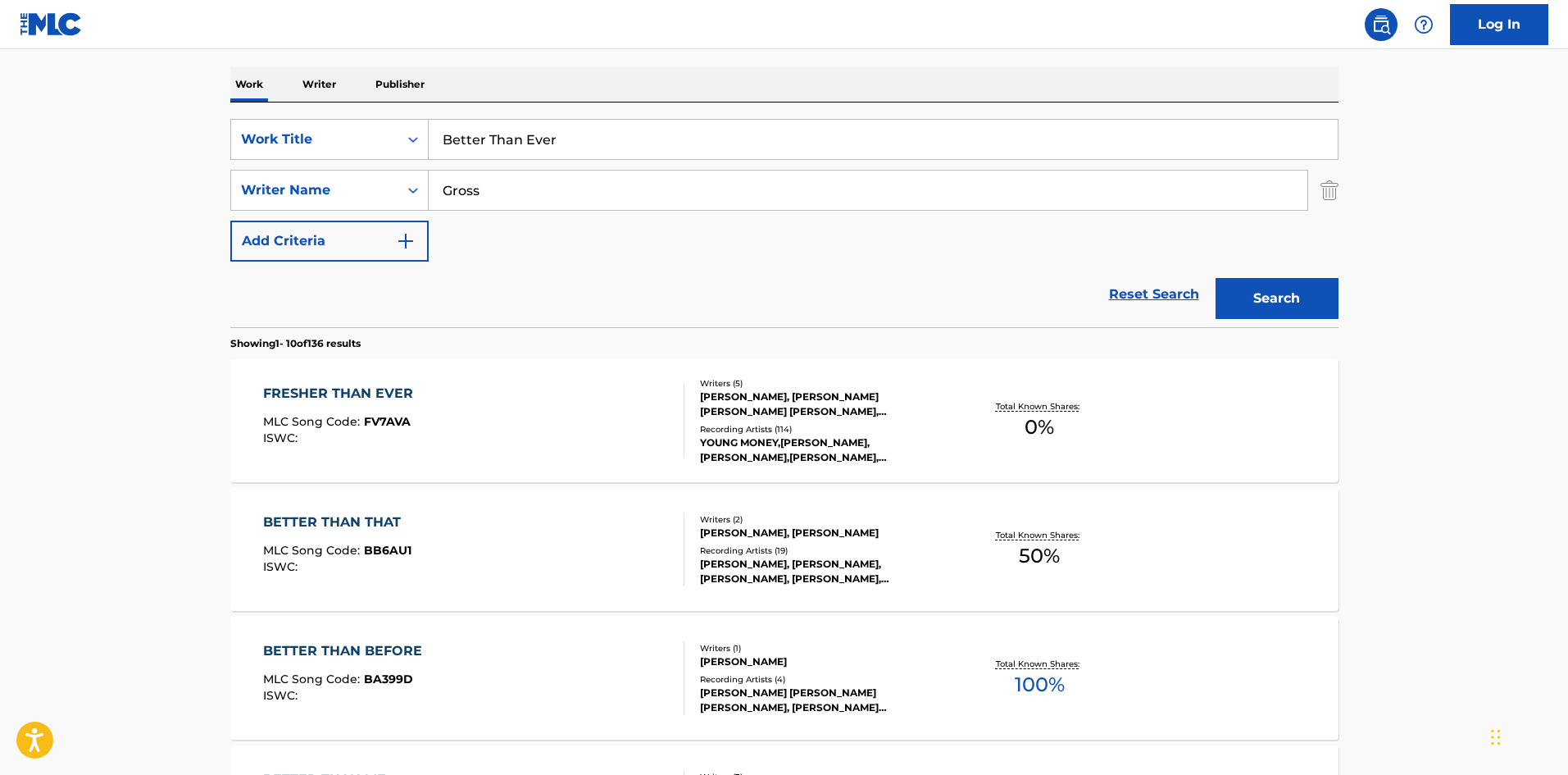
click at [1281, 306] on button "Search" at bounding box center [1276, 297] width 123 height 41
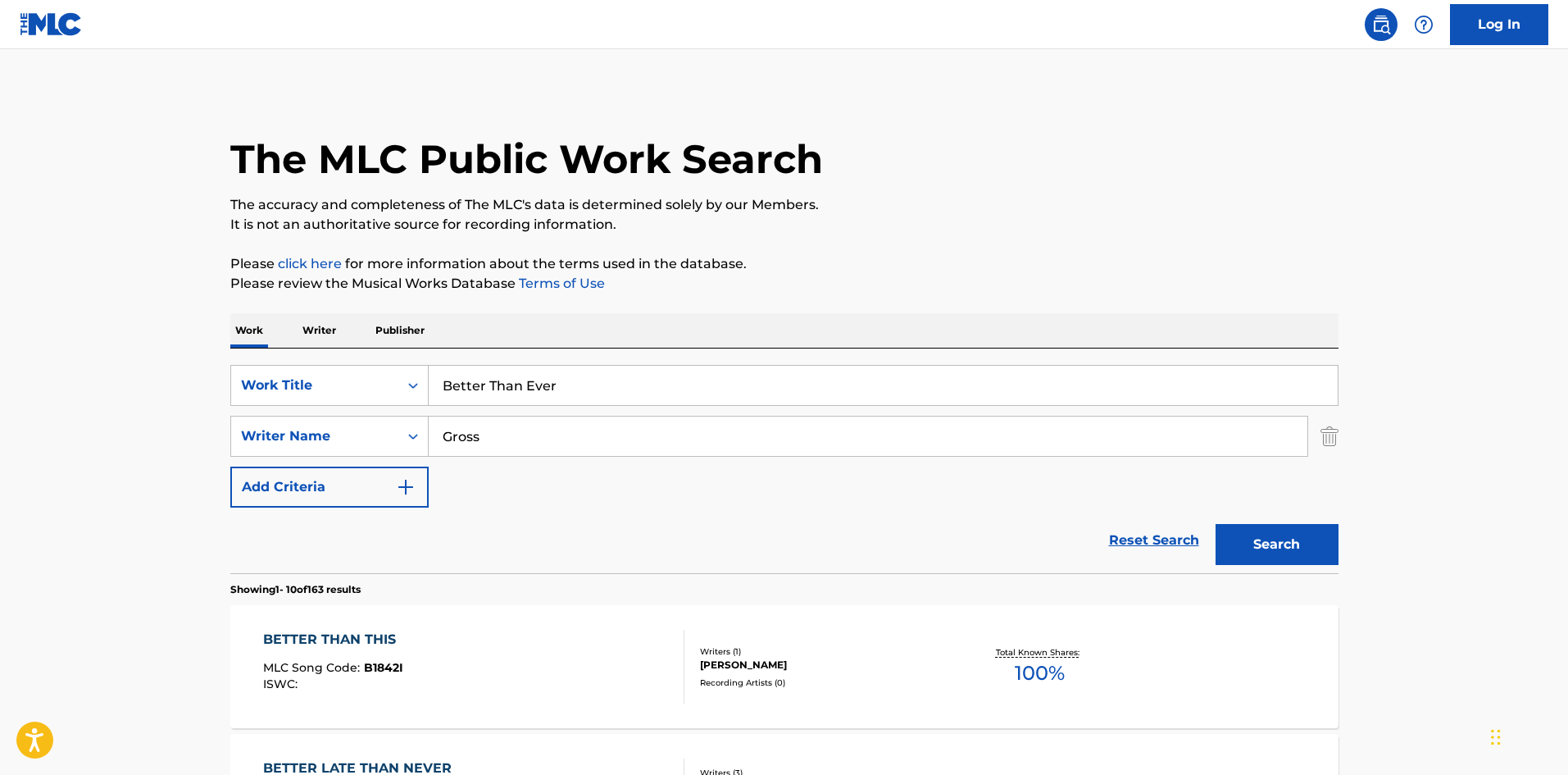
drag, startPoint x: 365, startPoint y: 358, endPoint x: 380, endPoint y: 352, distance: 16.2
click at [365, 358] on div "SearchWithCriteria02559d41-23cd-4803-afdc-17e39da6897b Work Title Better Than E…" at bounding box center [784, 461] width 1108 height 225
paste input "Pathetic"
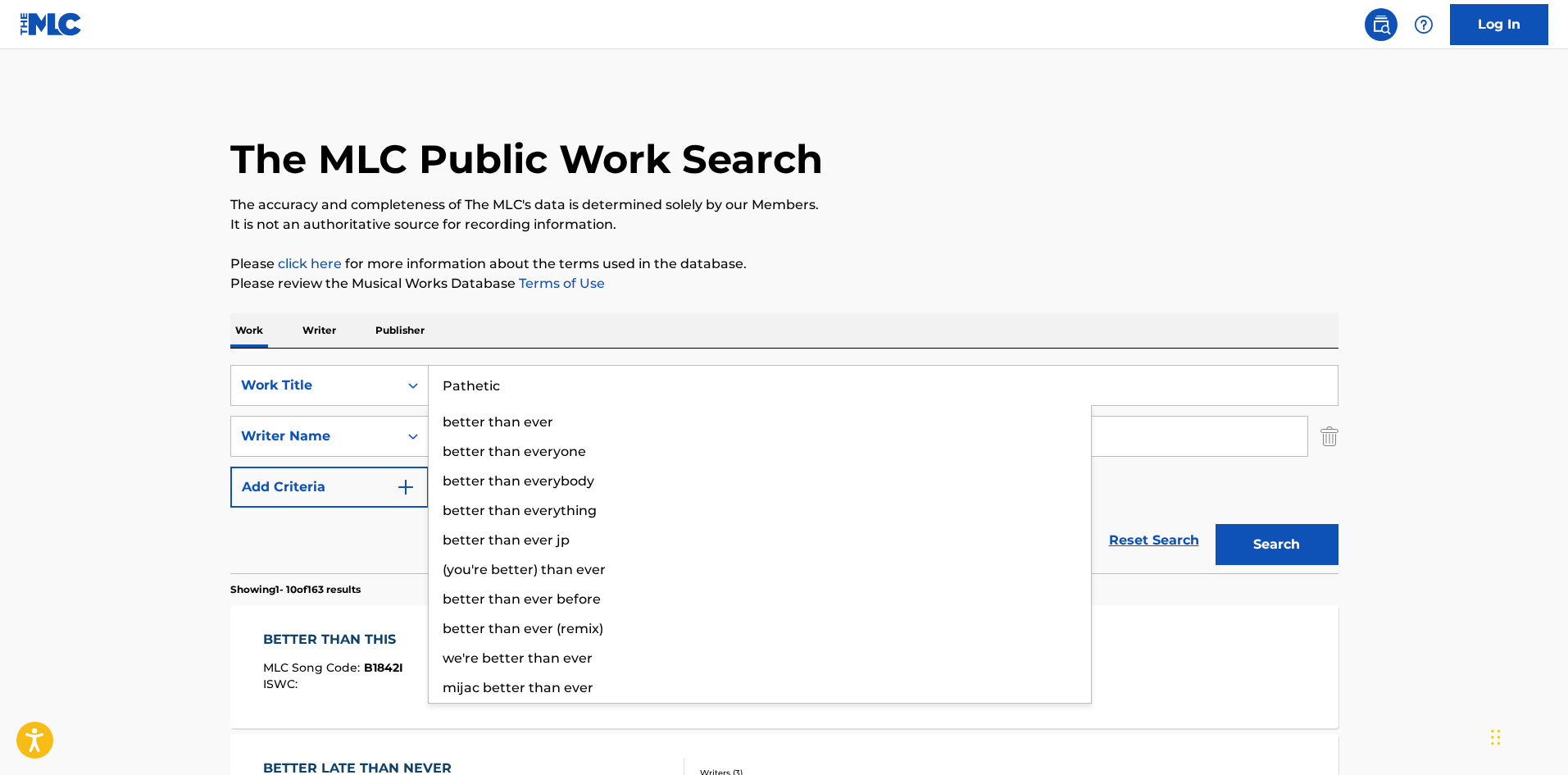
type input "Pathetic"
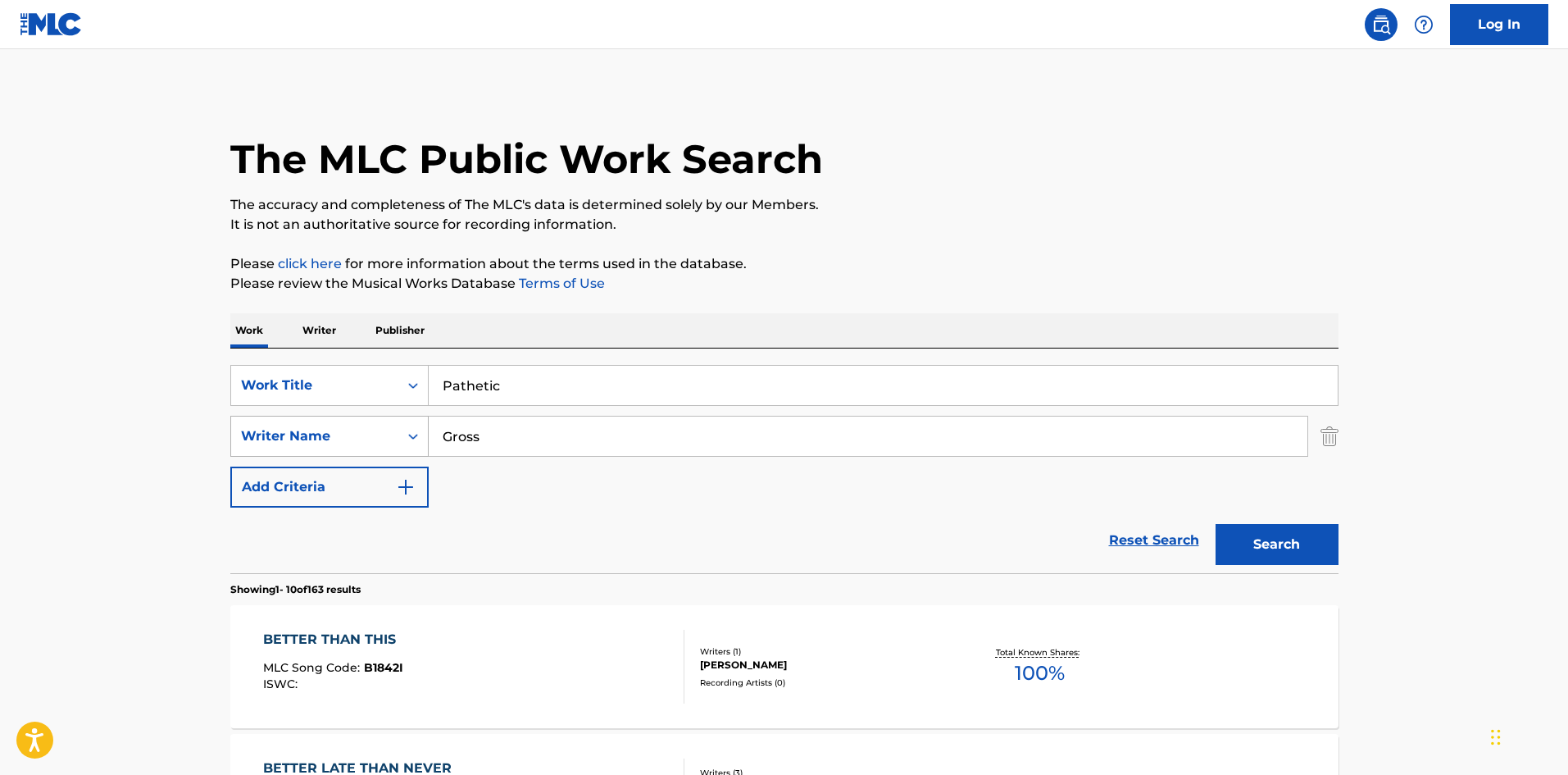
drag, startPoint x: 492, startPoint y: 430, endPoint x: 401, endPoint y: 421, distance: 91.4
click at [401, 422] on div "SearchWithCriteria23ef57bc-d6d3-44cd-b721-d356fc55bdd2 Writer Name Gross" at bounding box center [784, 435] width 1108 height 41
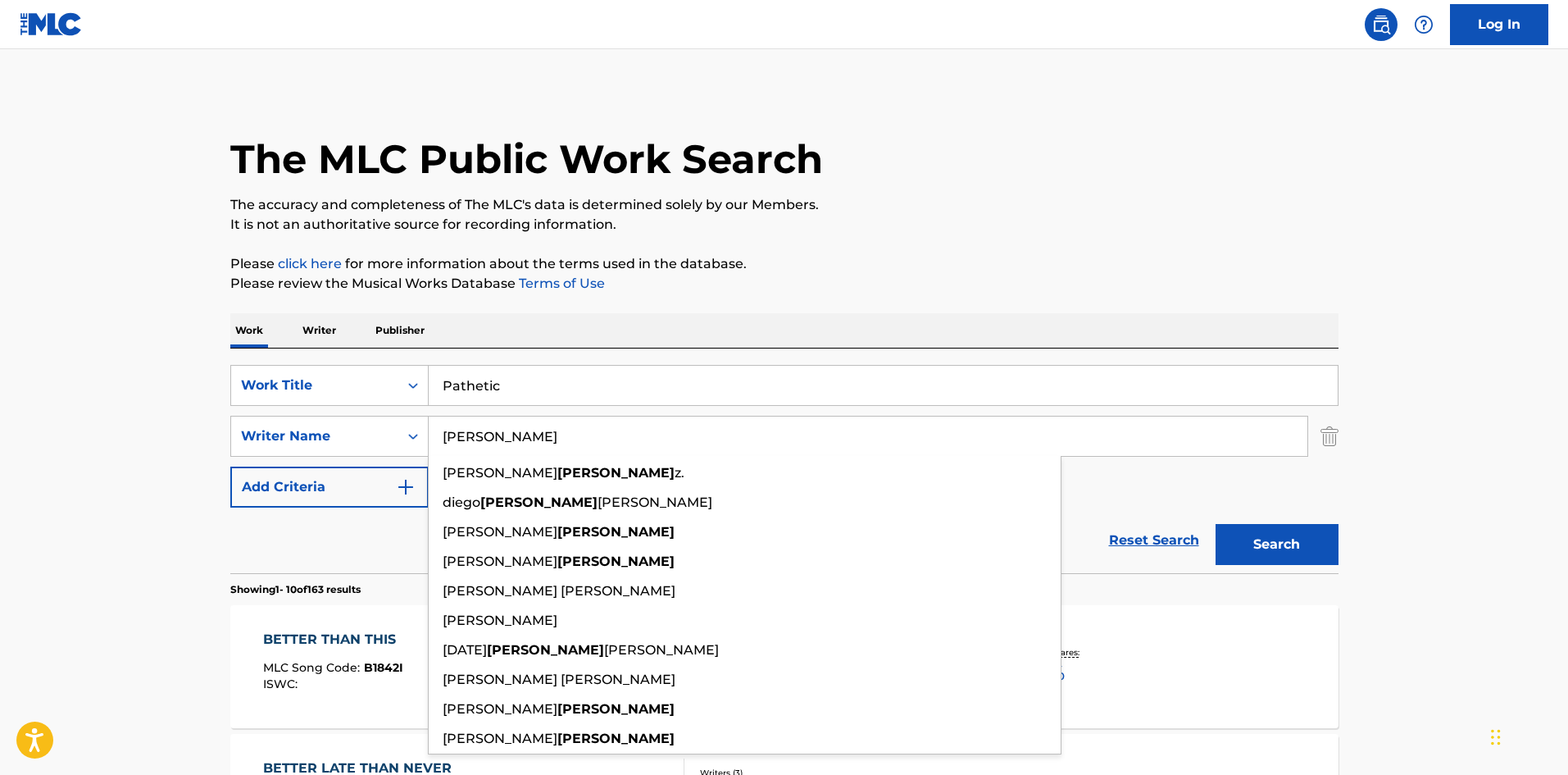
type input "[PERSON_NAME]"
click at [940, 261] on p "Please click here for more information about the terms used in the database." at bounding box center [784, 263] width 1108 height 20
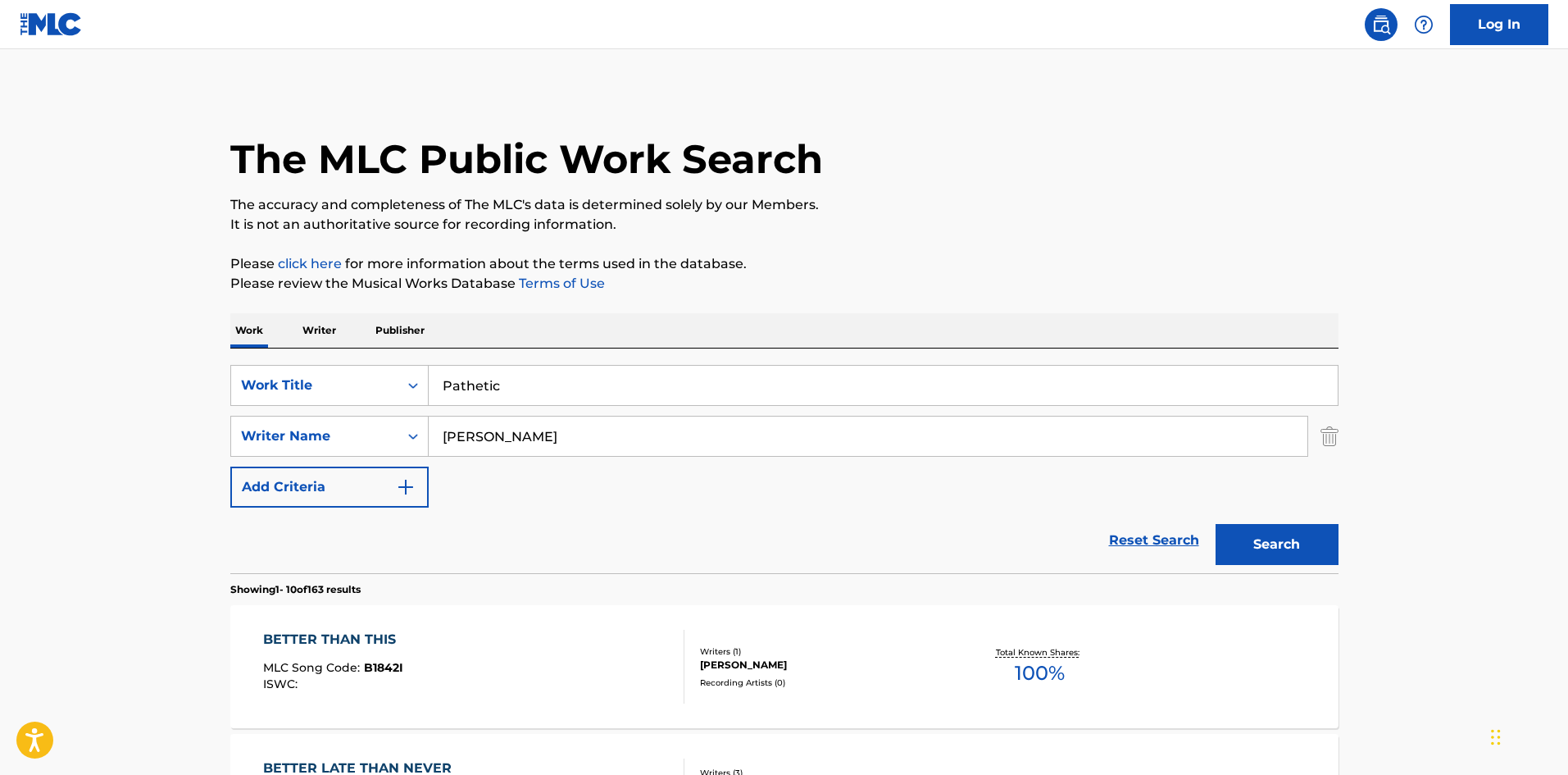
click at [1251, 538] on button "Search" at bounding box center [1276, 544] width 123 height 41
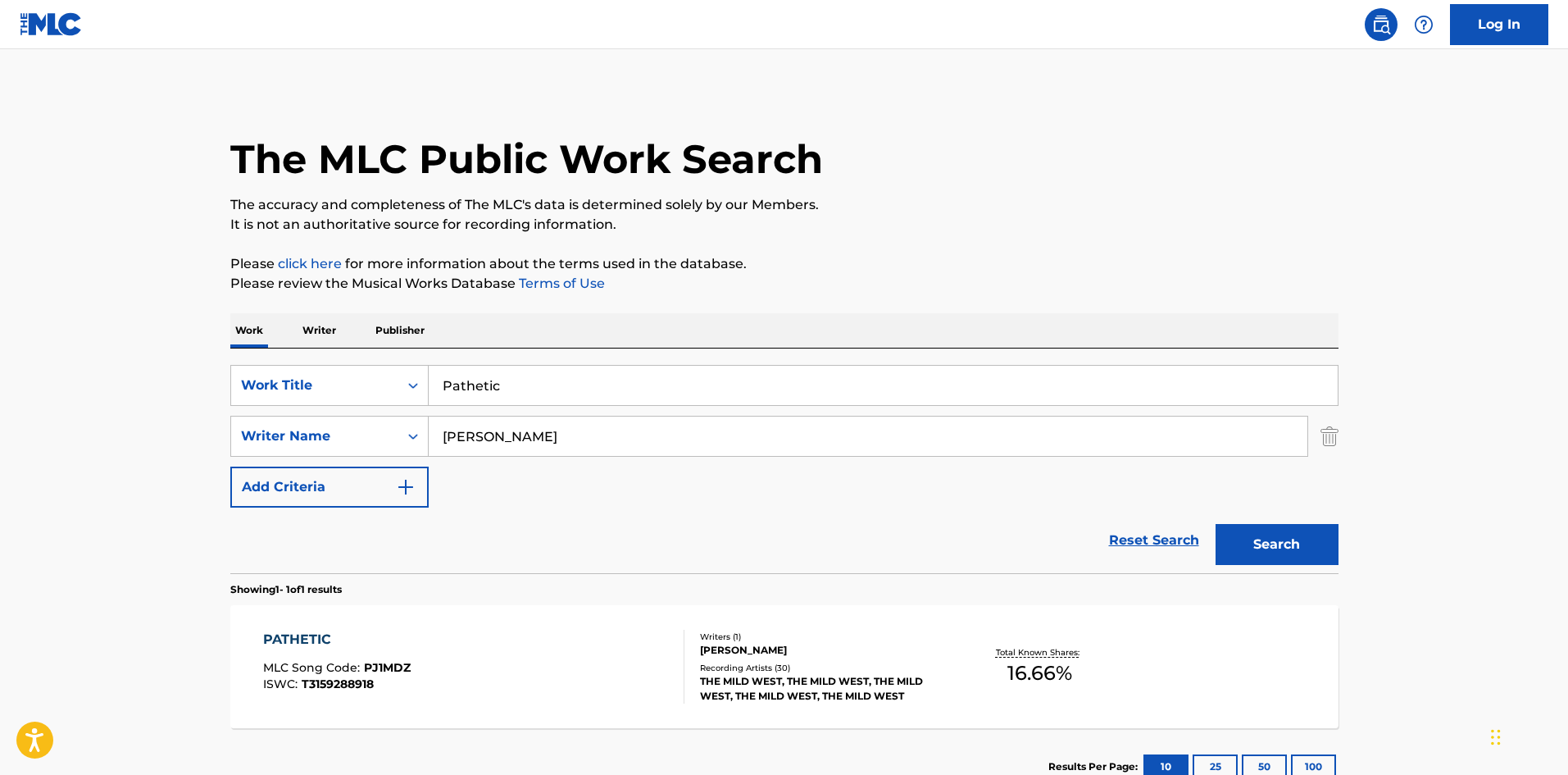
scroll to position [82, 0]
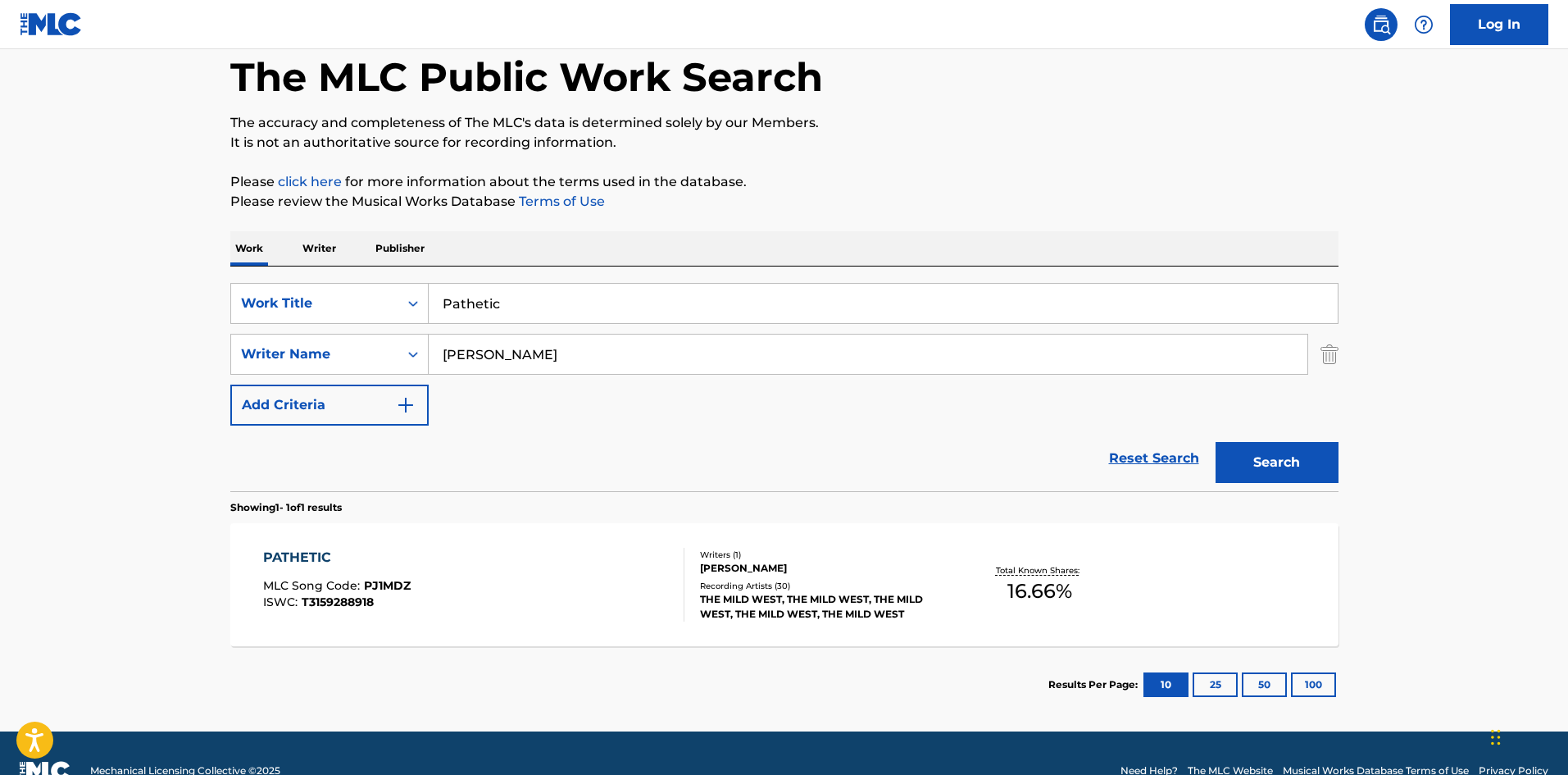
click at [582, 576] on div "PATHETIC MLC Song Code : PJ1MDZ ISWC : T3159288918" at bounding box center [474, 584] width 421 height 74
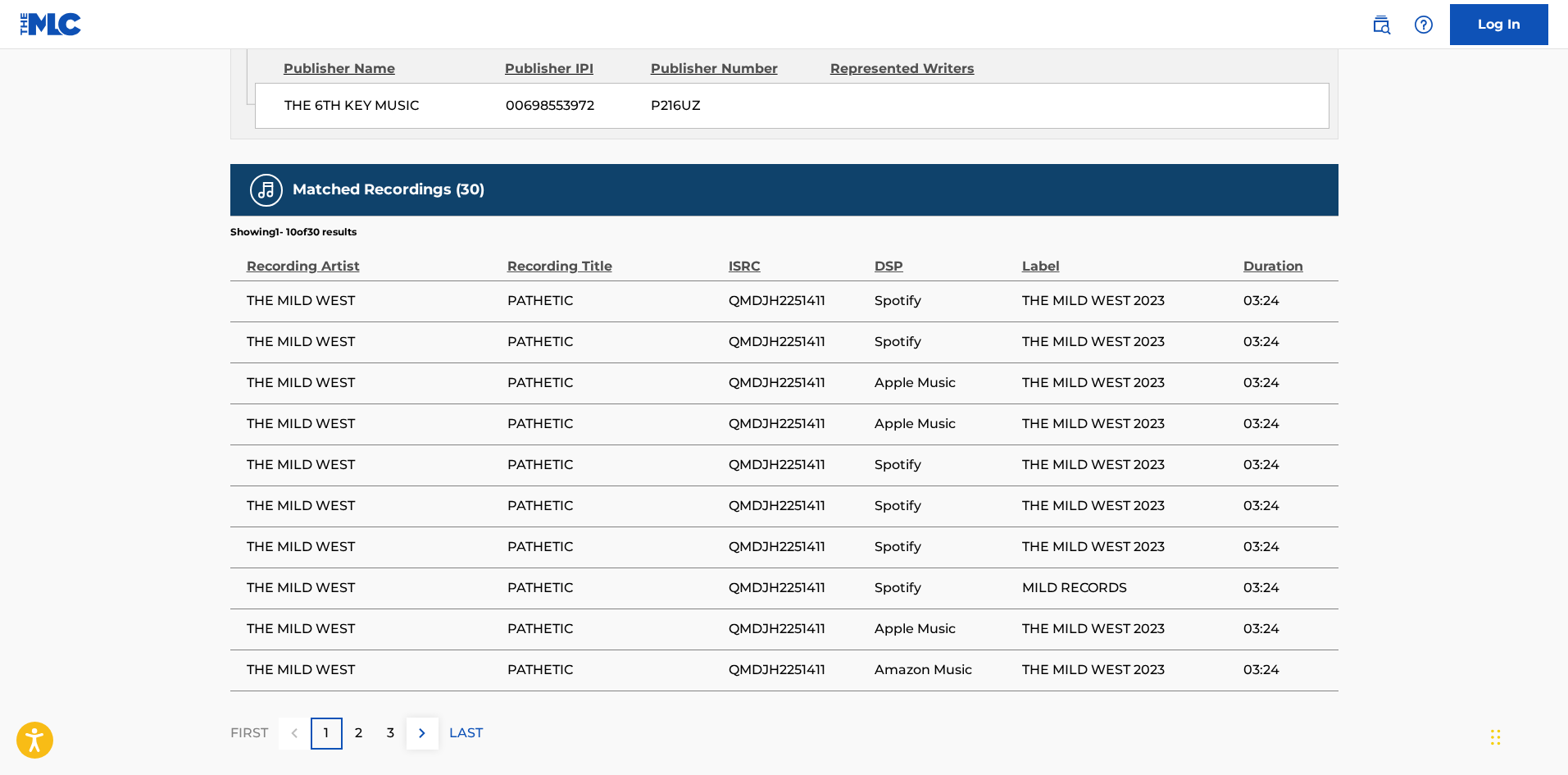
scroll to position [905, 0]
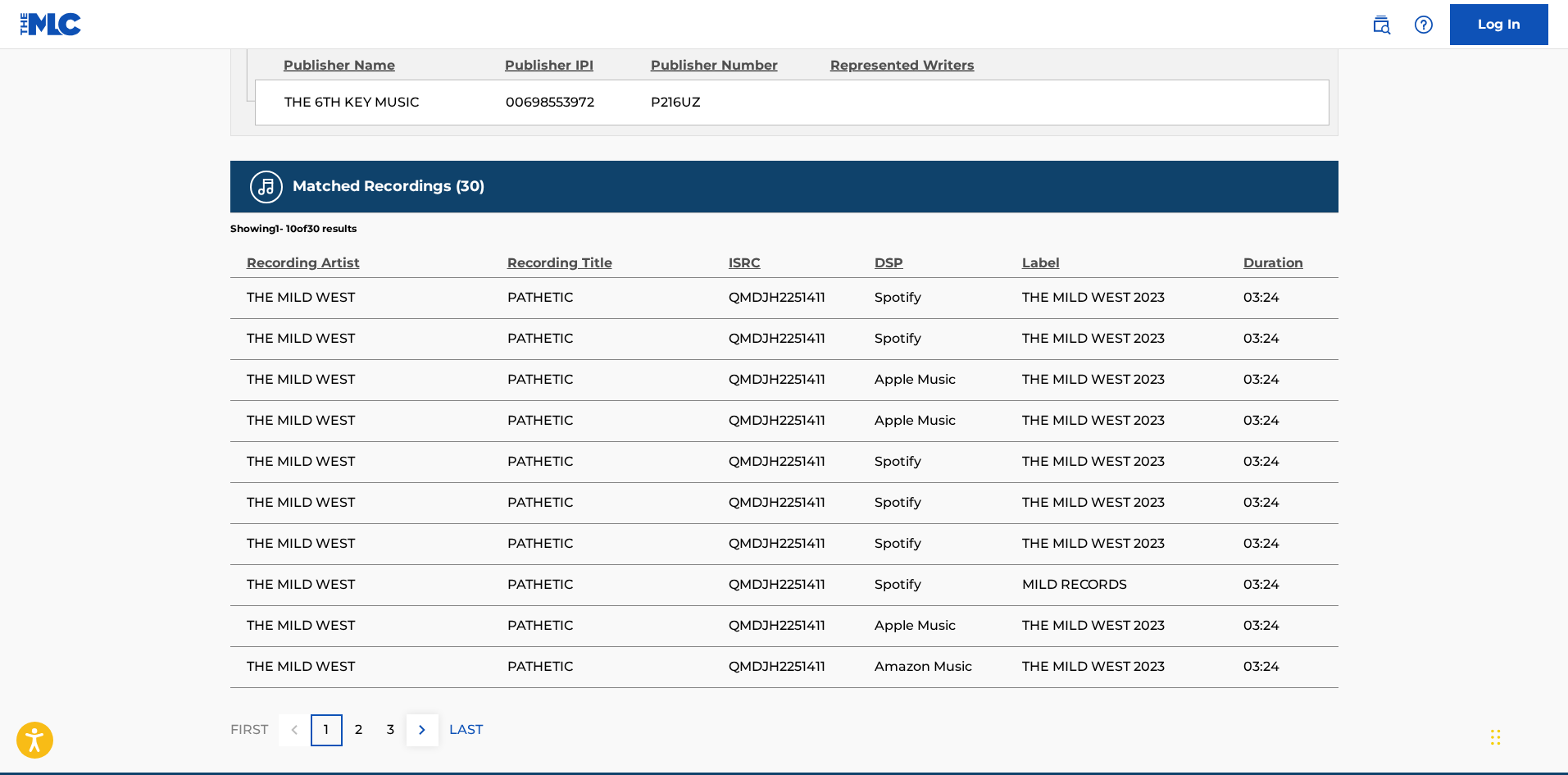
click at [472, 731] on p "LAST" at bounding box center [466, 730] width 34 height 20
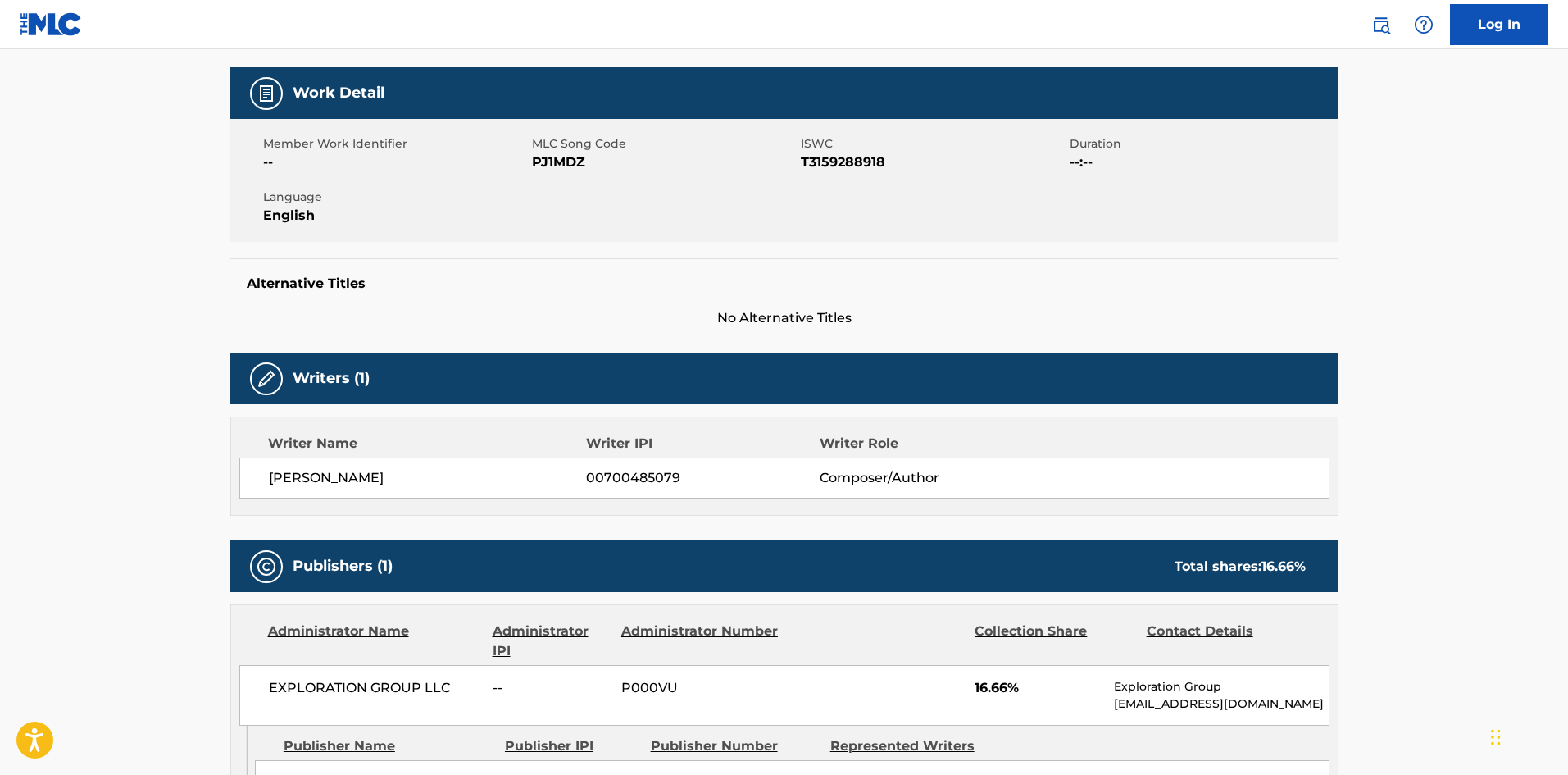
scroll to position [143, 0]
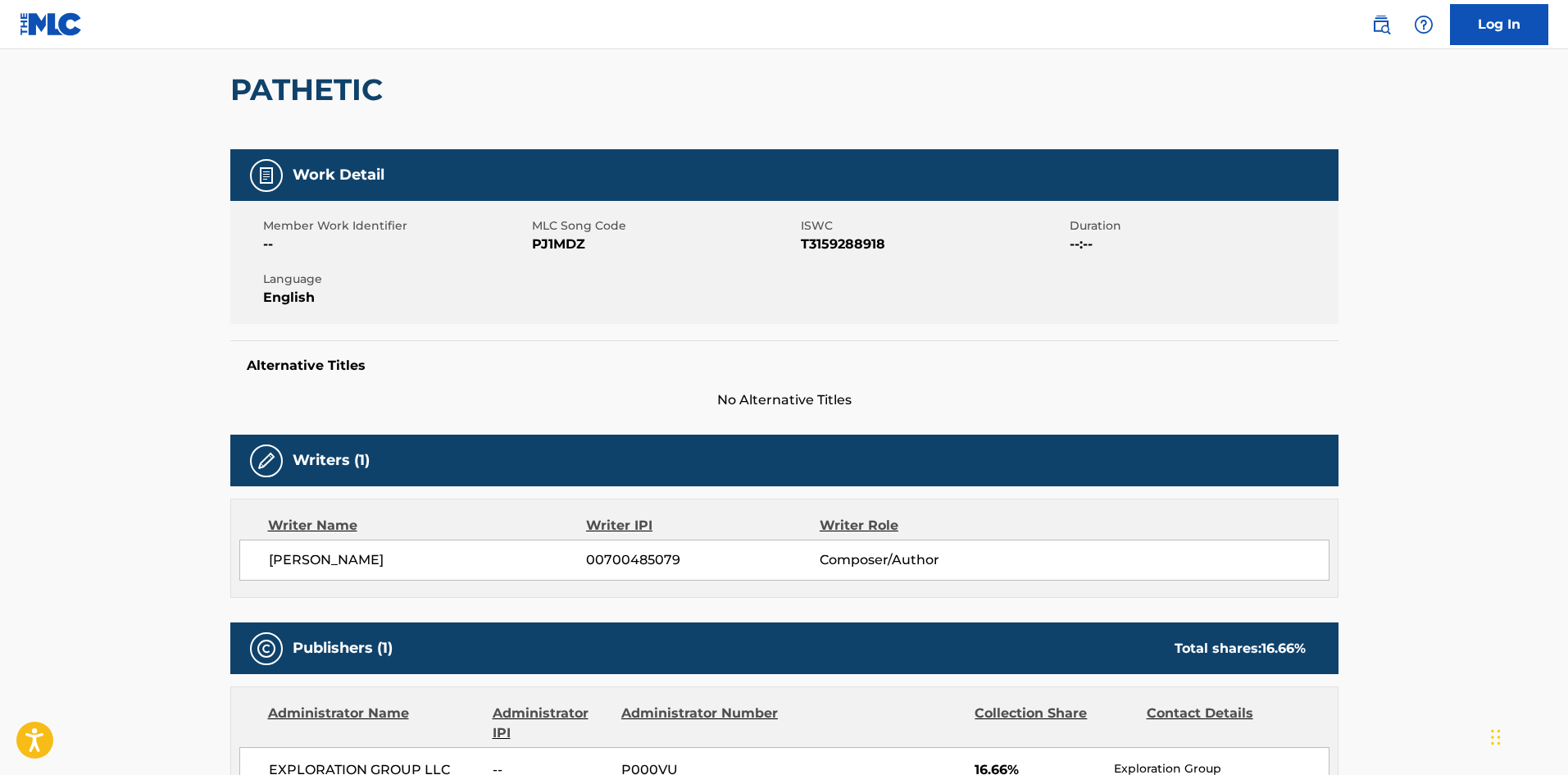
click at [575, 241] on span "PJ1MDZ" at bounding box center [664, 244] width 265 height 20
click at [574, 241] on span "PJ1MDZ" at bounding box center [664, 244] width 265 height 20
copy span "PJ1MDZ"
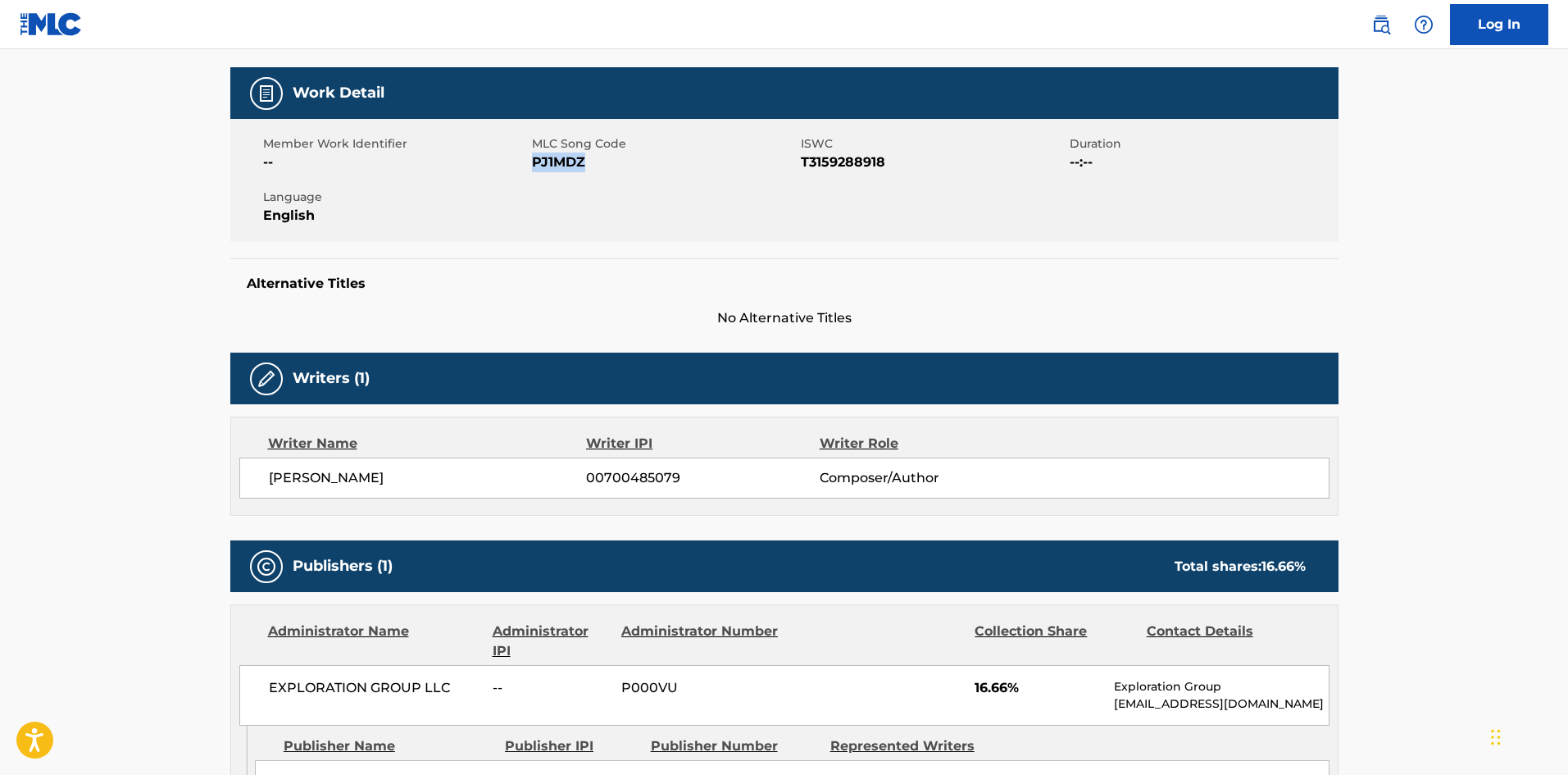
scroll to position [307, 0]
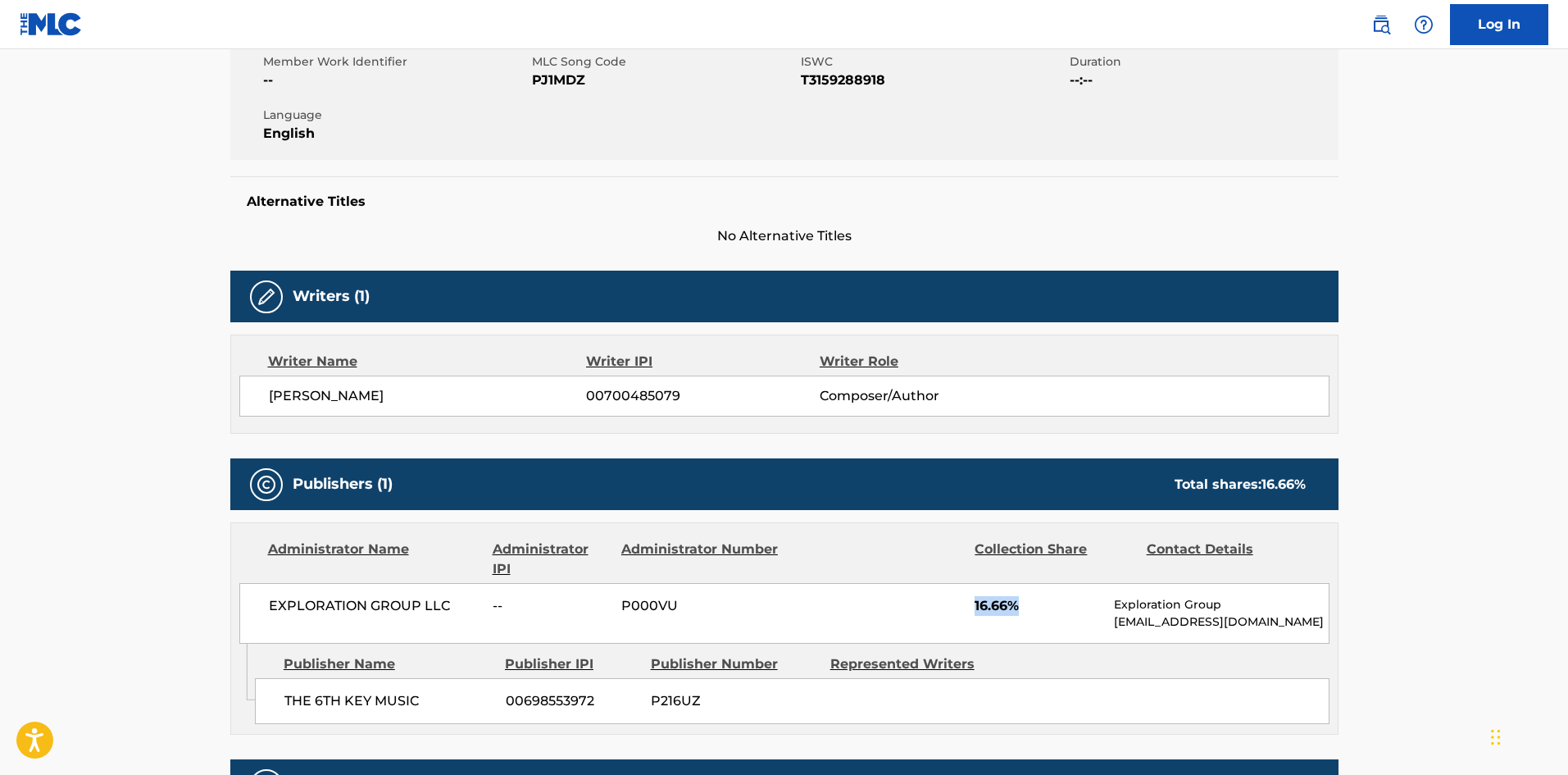
drag, startPoint x: 988, startPoint y: 598, endPoint x: 1026, endPoint y: 599, distance: 38.0
click at [1026, 599] on div "EXPLORATION GROUP LLC -- P000VU 16.66% Exploration Group [EMAIL_ADDRESS][DOMAIN…" at bounding box center [784, 614] width 1090 height 60
copy span "16.66%"
